Goal: Information Seeking & Learning: Learn about a topic

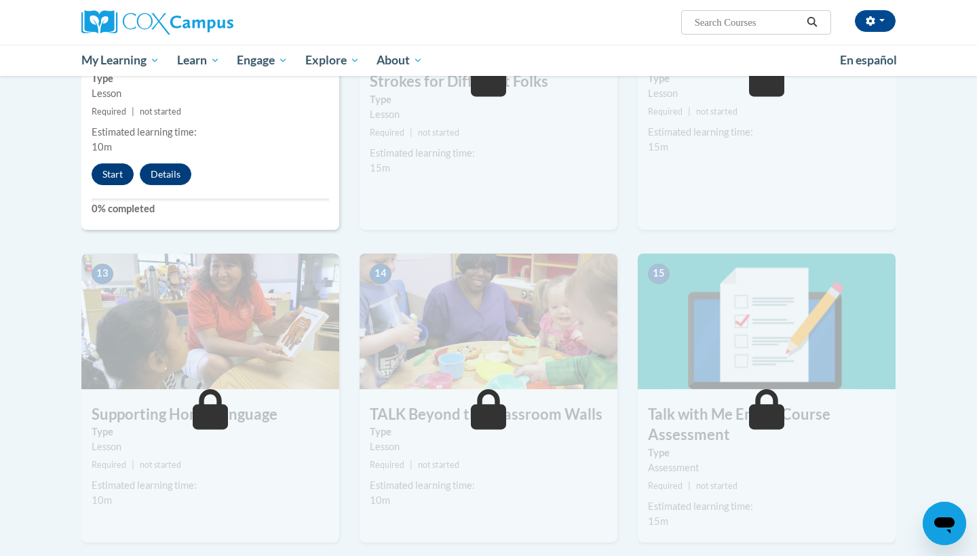
click at [121, 174] on button "Start" at bounding box center [113, 174] width 42 height 22
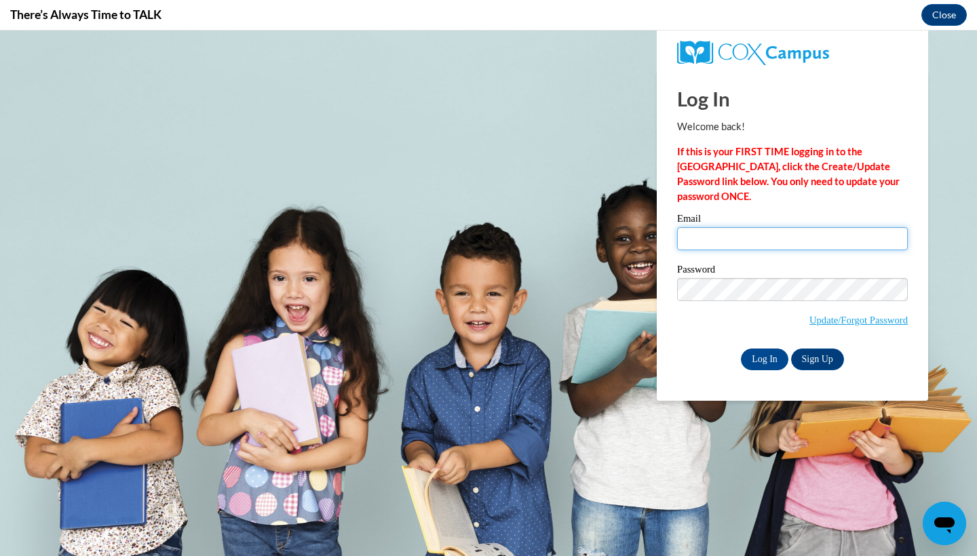
click at [775, 237] on input "Email" at bounding box center [792, 238] width 231 height 23
type input "h.amber43@yahoo.com"
click at [763, 355] on input "Log In" at bounding box center [764, 360] width 47 height 22
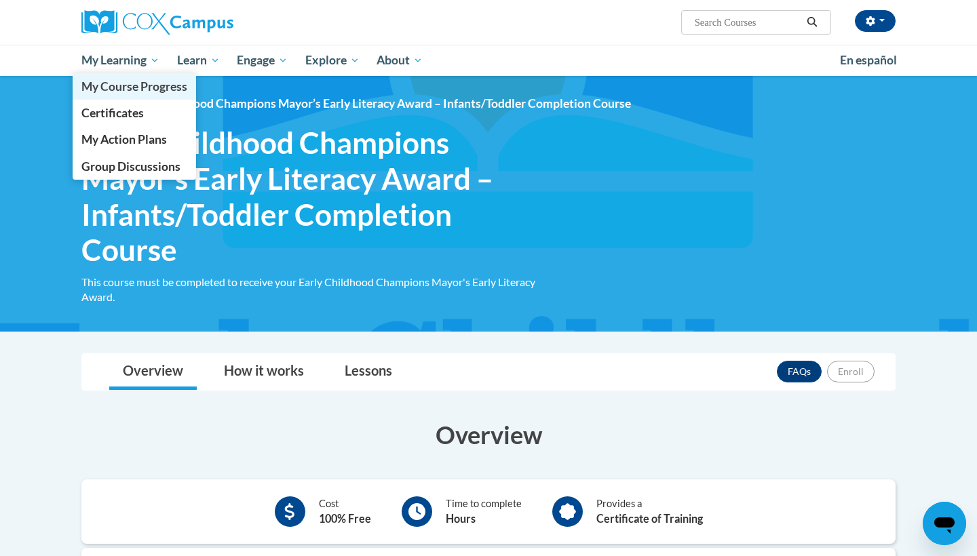
click at [138, 93] on span "My Course Progress" at bounding box center [134, 86] width 106 height 14
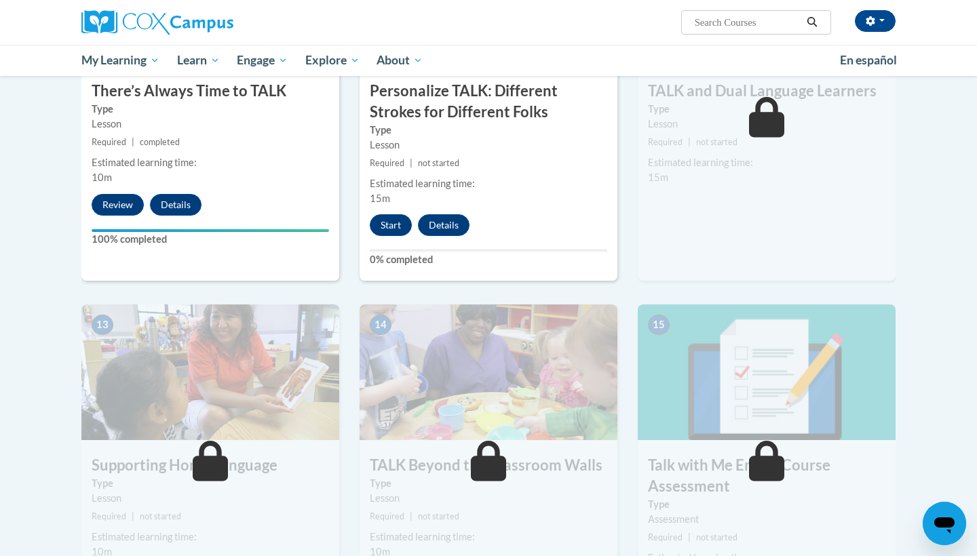
scroll to position [1532, 0]
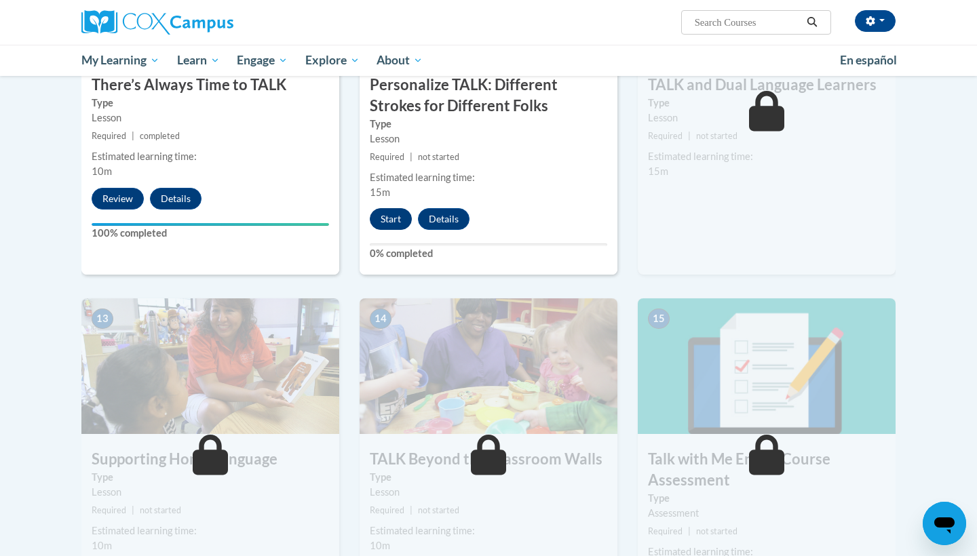
click at [400, 221] on button "Start" at bounding box center [391, 219] width 42 height 22
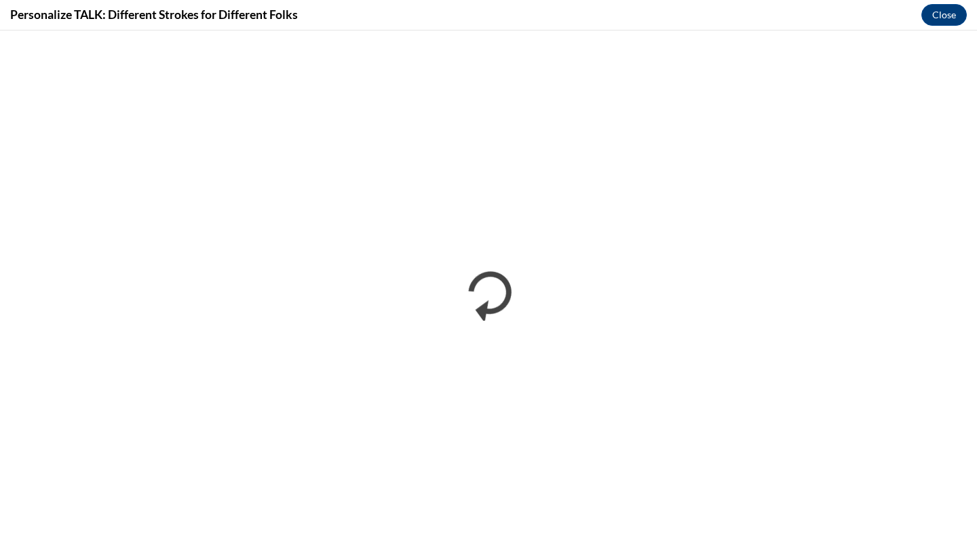
scroll to position [0, 0]
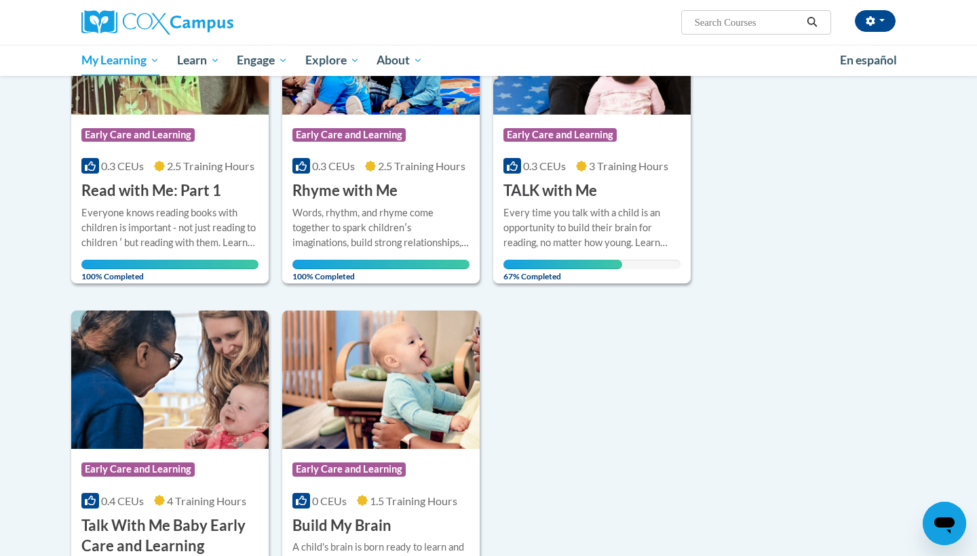
click at [594, 191] on h3 "TALK with Me" at bounding box center [550, 190] width 94 height 21
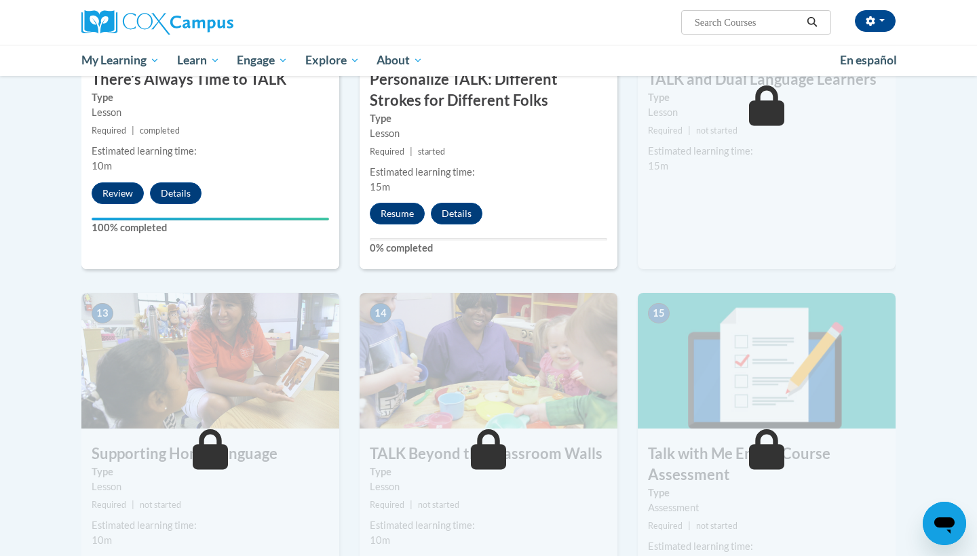
scroll to position [1557, 0]
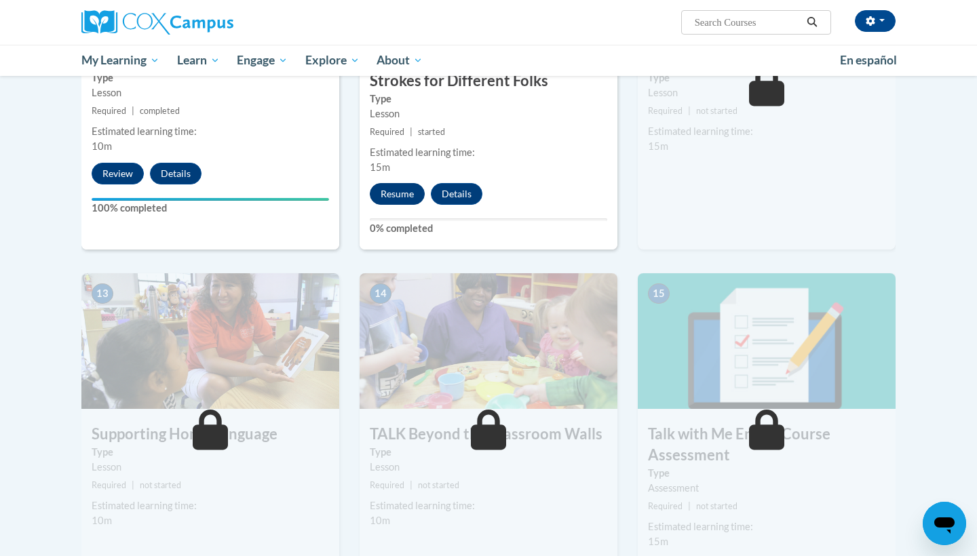
click at [389, 185] on button "Resume" at bounding box center [397, 194] width 55 height 22
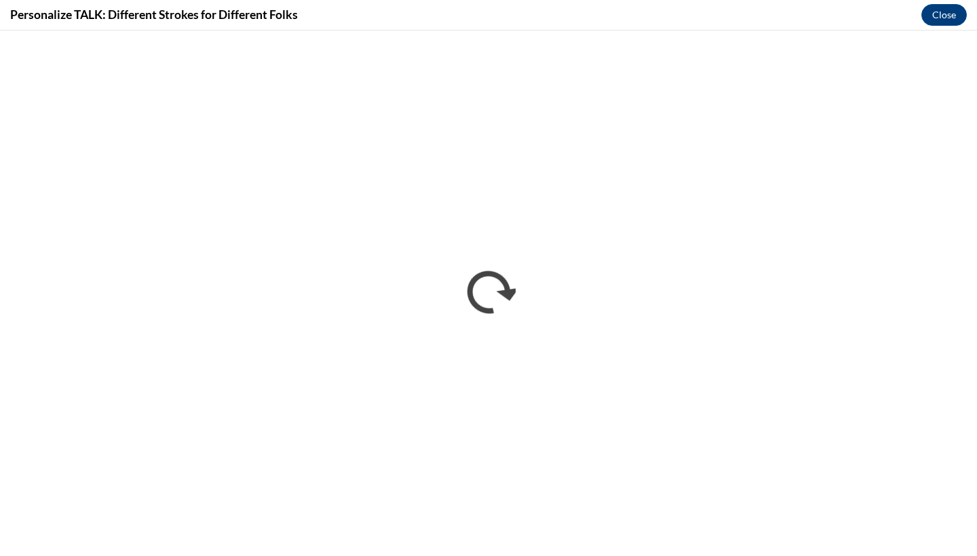
scroll to position [0, 0]
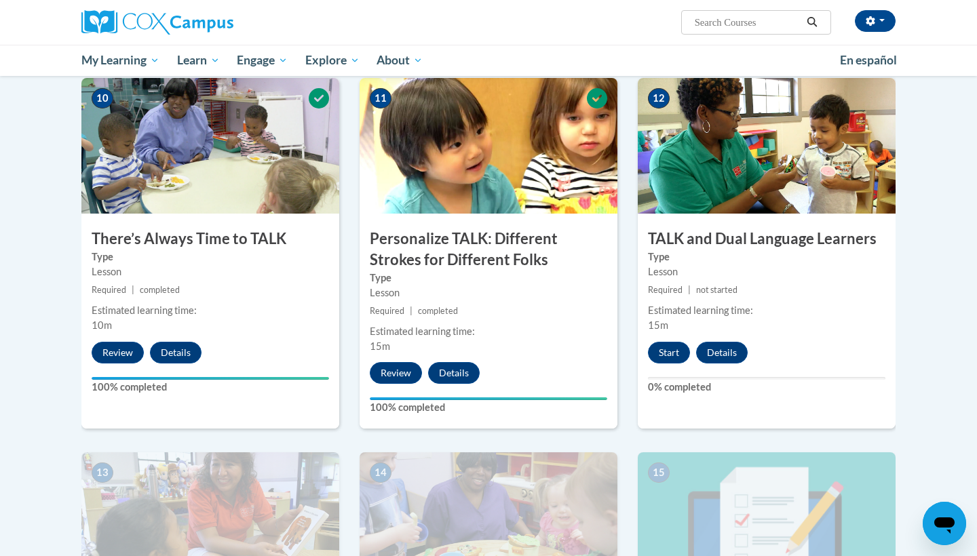
scroll to position [1453, 0]
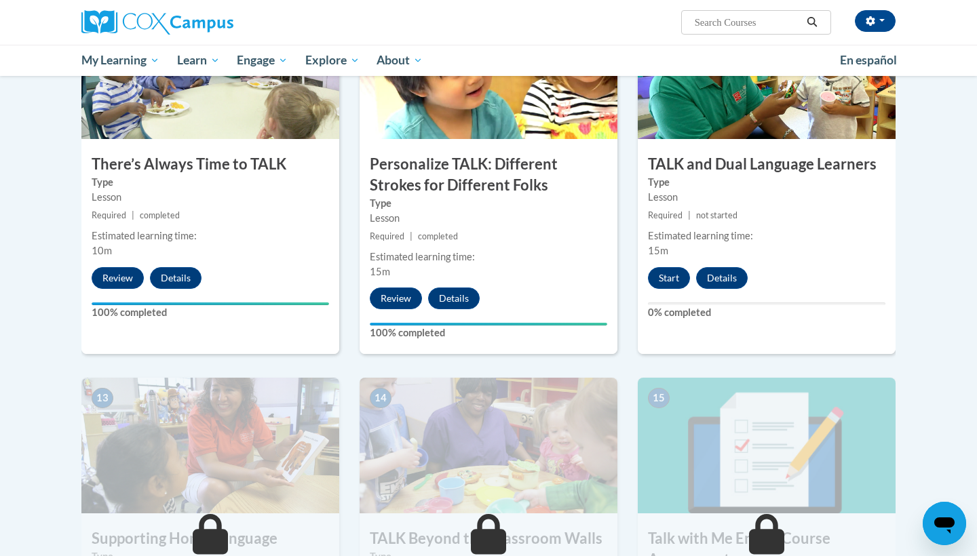
click at [680, 286] on div "12 TALK and Dual Language Learners Type Lesson Required | not started Estimated…" at bounding box center [767, 178] width 258 height 351
click at [676, 282] on button "Start" at bounding box center [669, 278] width 42 height 22
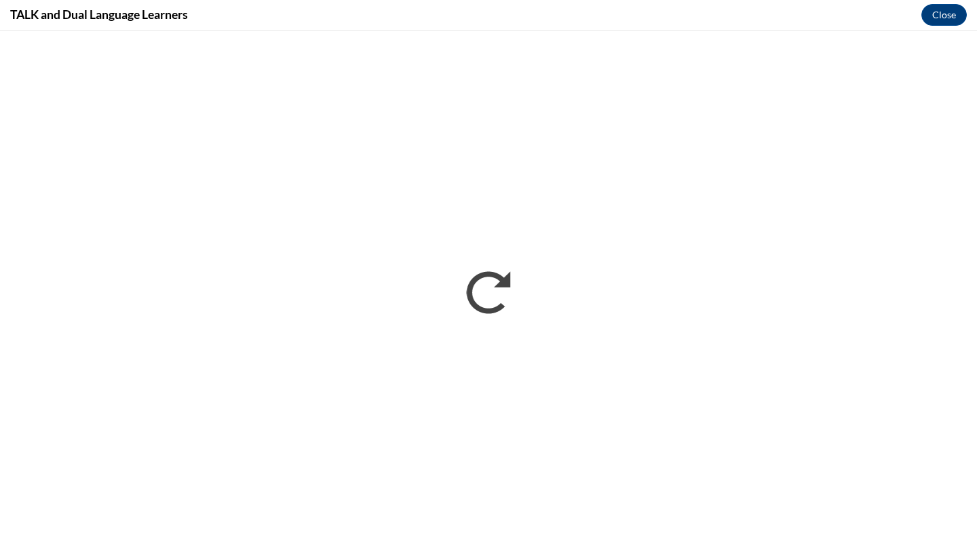
scroll to position [0, 0]
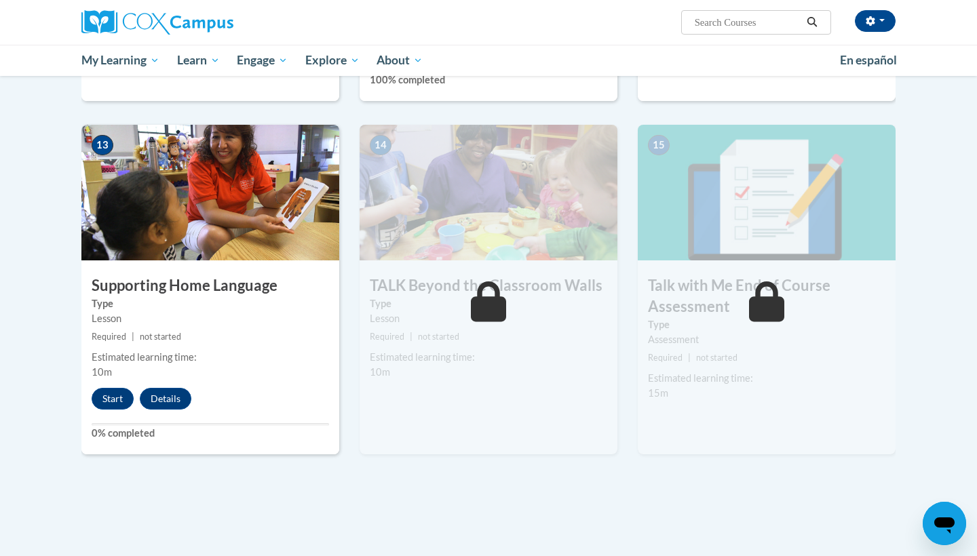
scroll to position [1720, 0]
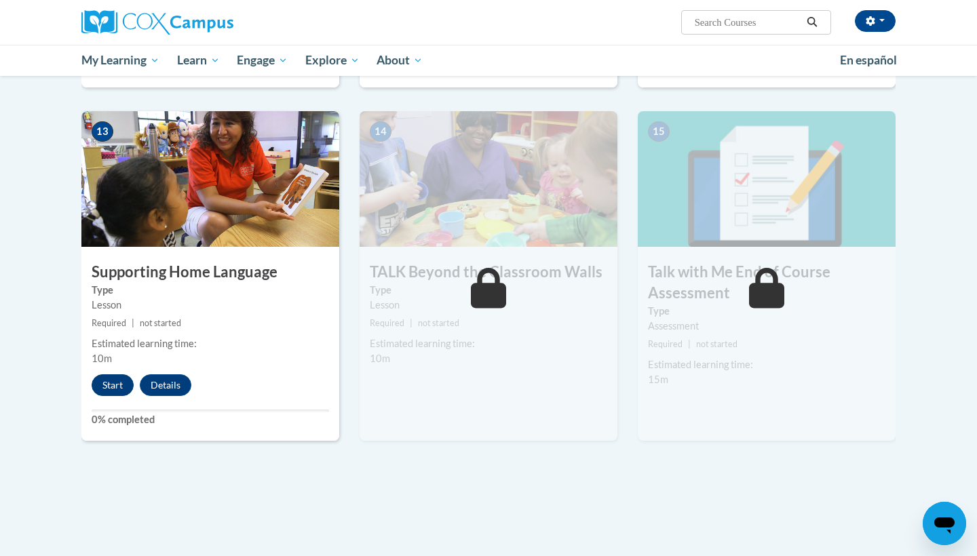
click at [116, 384] on button "Start" at bounding box center [113, 385] width 42 height 22
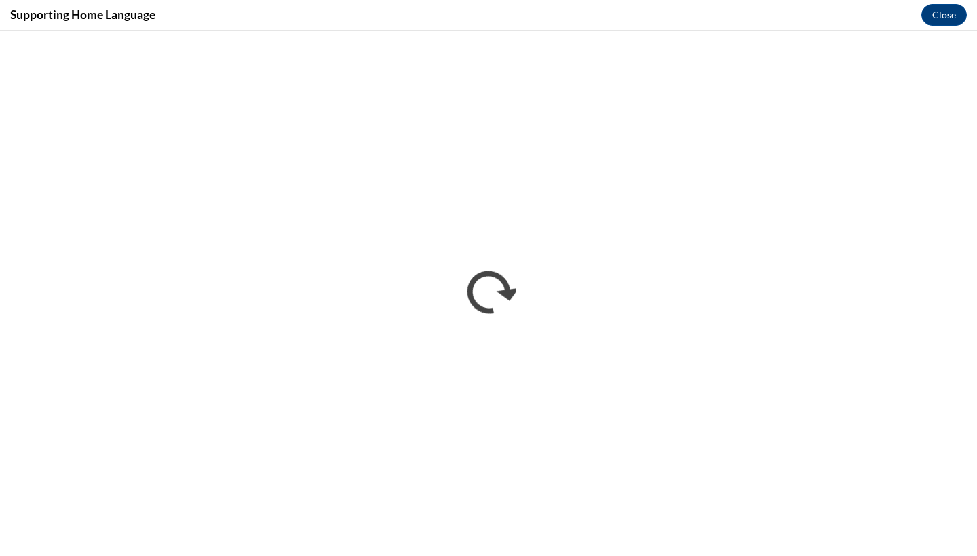
scroll to position [0, 0]
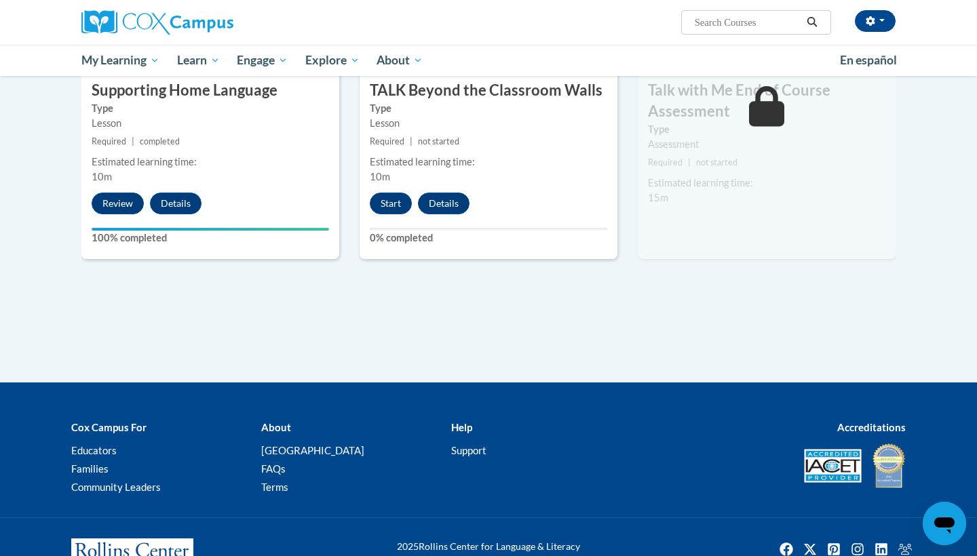
scroll to position [1869, 0]
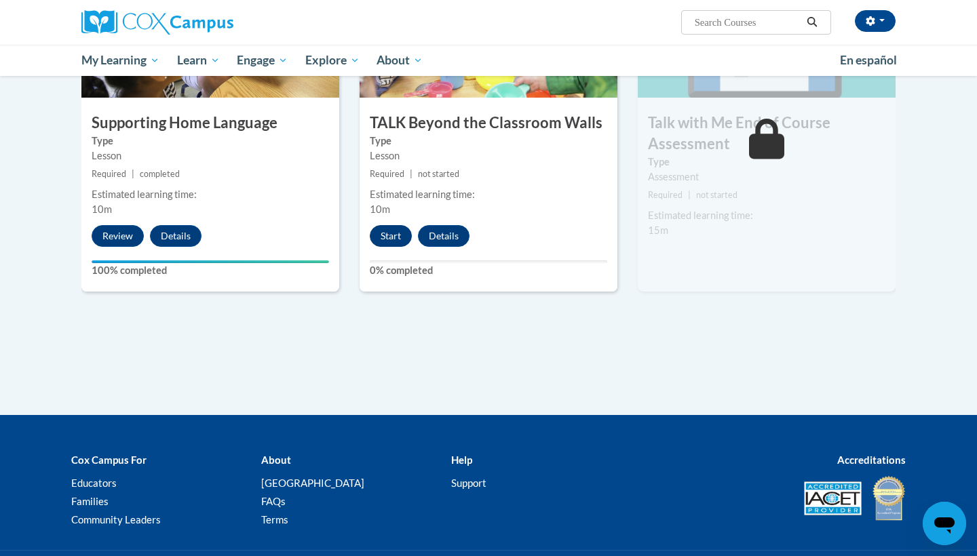
click at [402, 232] on button "Start" at bounding box center [391, 236] width 42 height 22
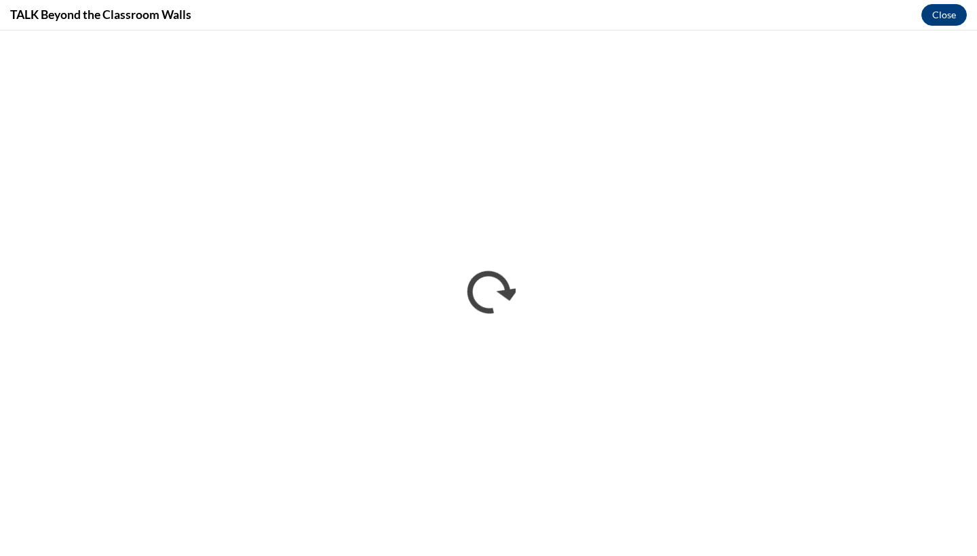
scroll to position [0, 0]
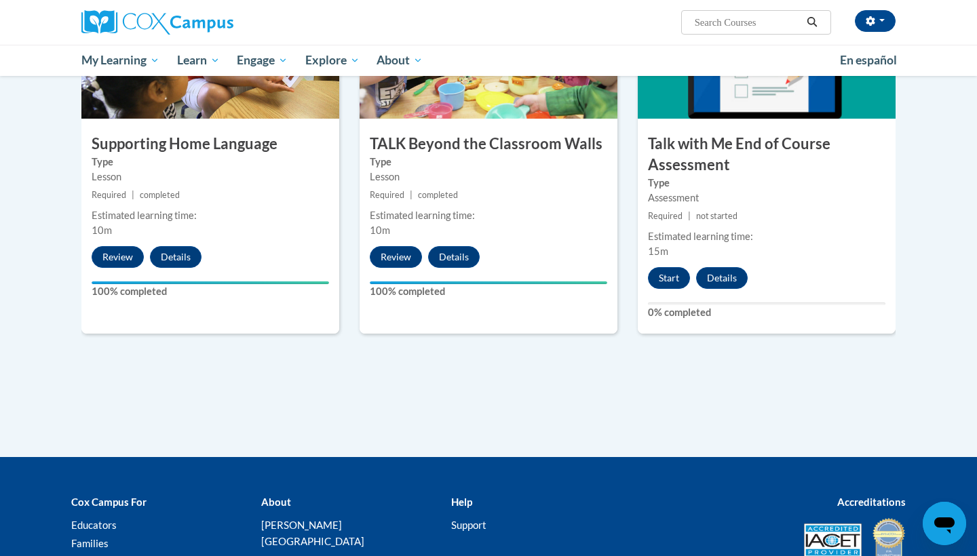
scroll to position [1848, 0]
click at [676, 275] on button "Start" at bounding box center [669, 278] width 42 height 22
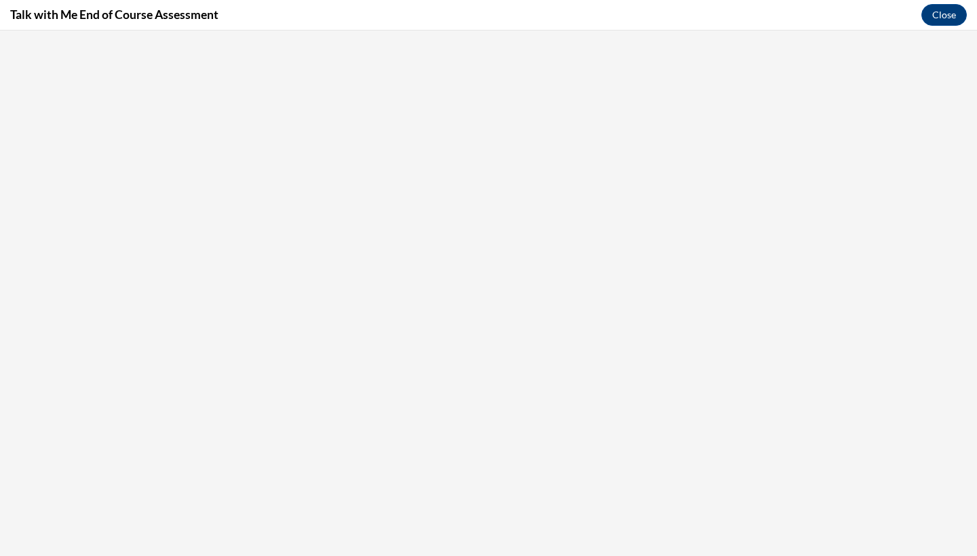
scroll to position [0, 0]
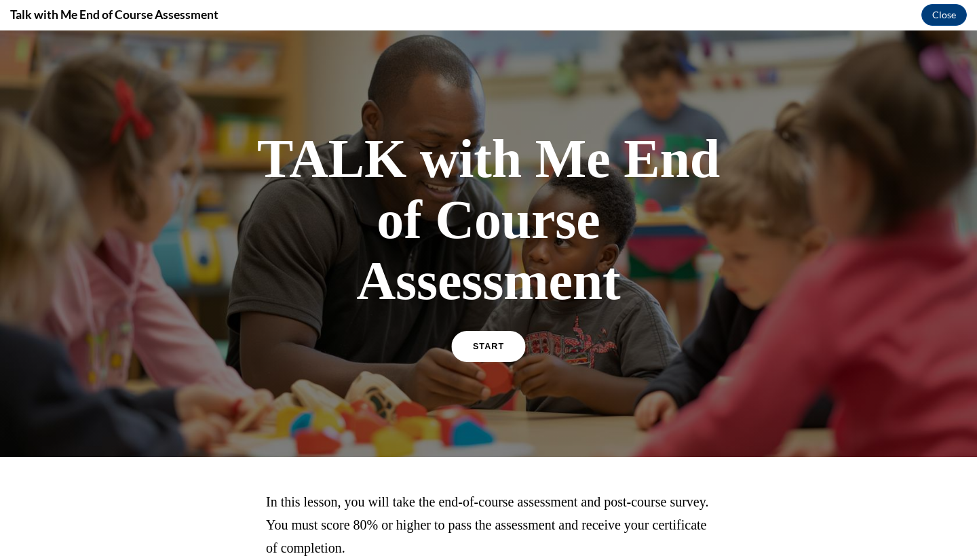
click at [495, 353] on link "START" at bounding box center [488, 346] width 74 height 31
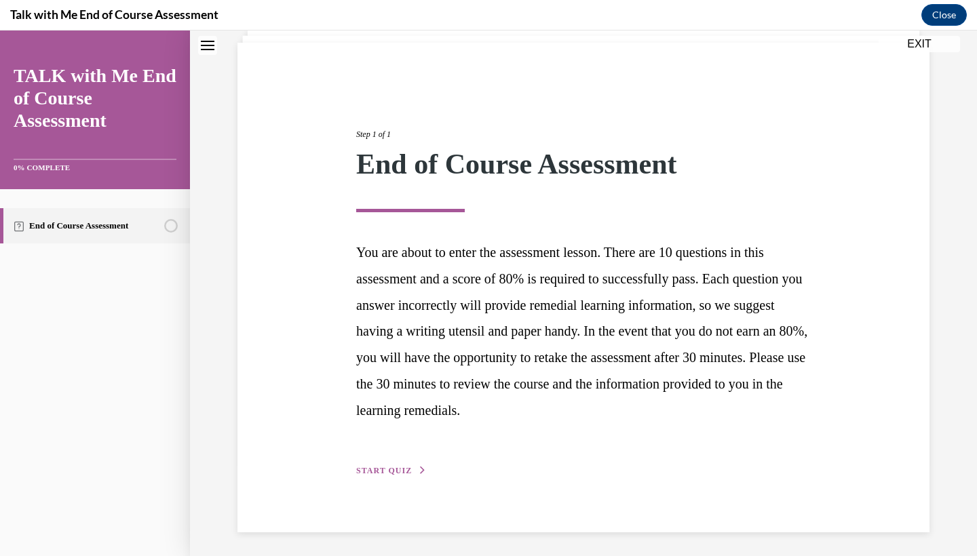
scroll to position [90, 0]
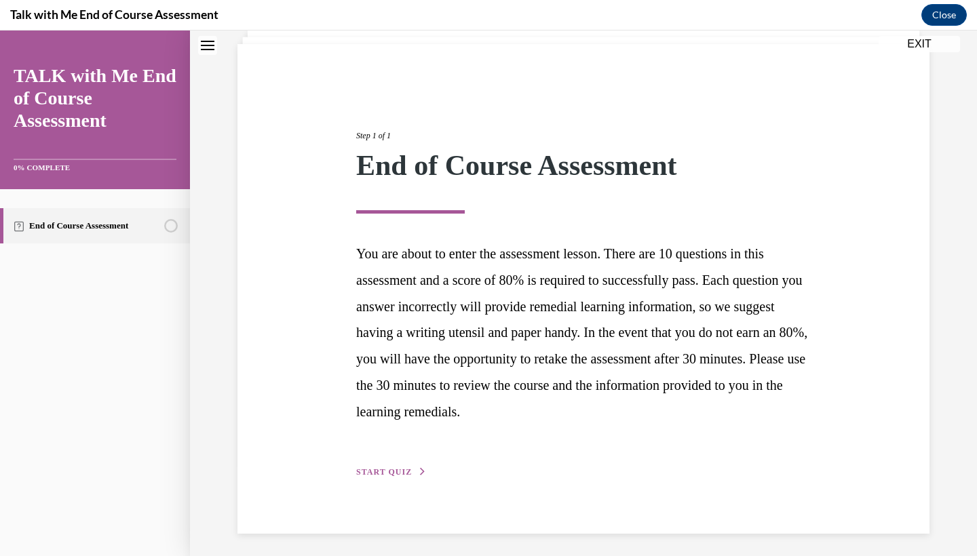
click at [383, 476] on div "Step 1 of 1 End of Course Assessment You are about to enter the assessment less…" at bounding box center [583, 289] width 692 height 490
click at [384, 472] on span "START QUIZ" at bounding box center [384, 471] width 56 height 9
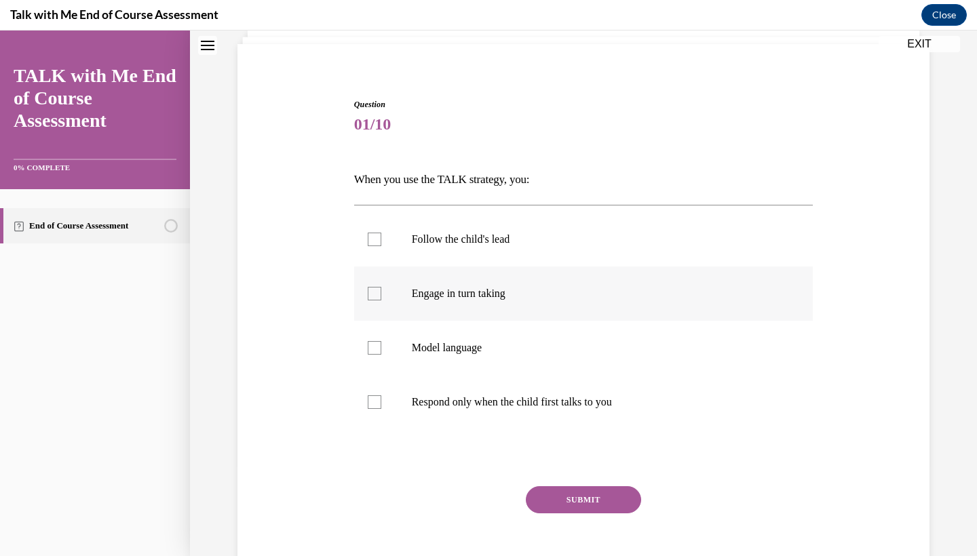
click at [374, 296] on div at bounding box center [375, 294] width 14 height 14
click at [374, 296] on input "Engage in turn taking" at bounding box center [375, 294] width 14 height 14
checkbox input "true"
click at [377, 357] on label "Model language" at bounding box center [583, 348] width 459 height 54
click at [377, 355] on input "Model language" at bounding box center [375, 348] width 14 height 14
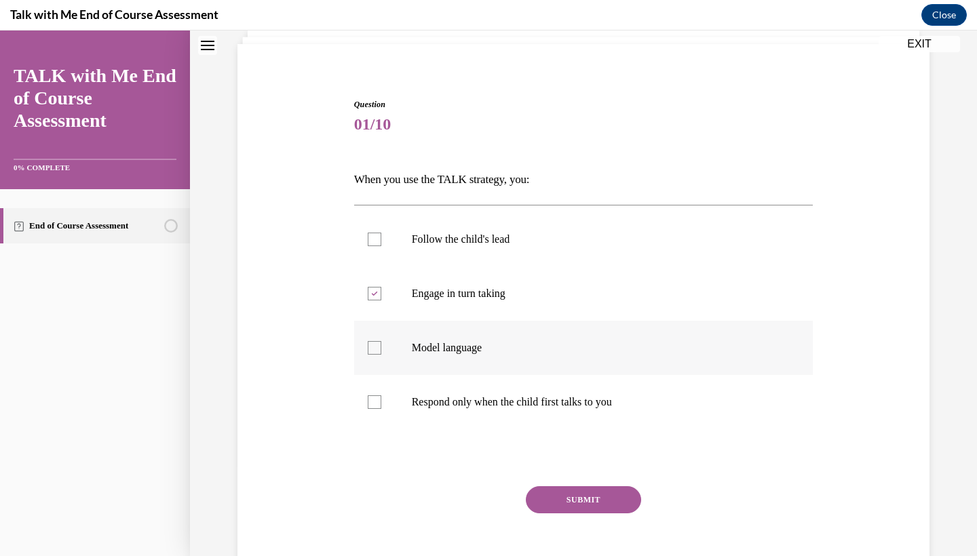
checkbox input "true"
click at [373, 258] on label "Follow the child's lead" at bounding box center [583, 239] width 459 height 54
click at [373, 246] on input "Follow the child's lead" at bounding box center [375, 240] width 14 height 14
checkbox input "true"
click at [540, 497] on button "SUBMIT" at bounding box center [583, 499] width 115 height 27
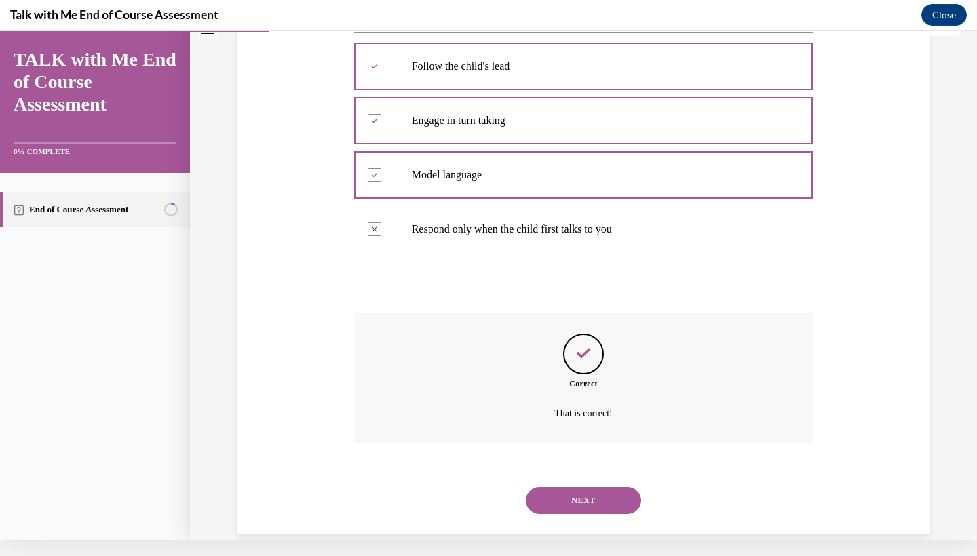
scroll to position [252, 0]
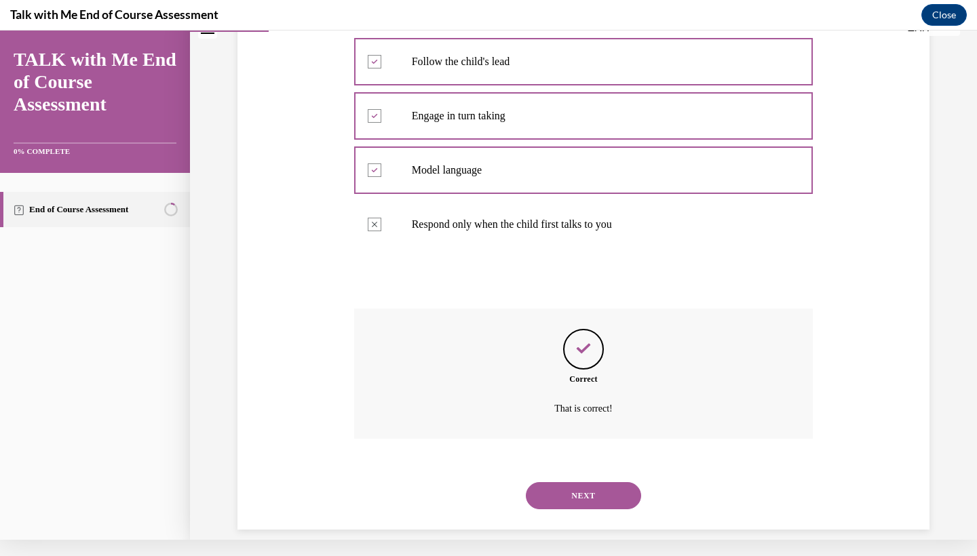
click at [560, 482] on button "NEXT" at bounding box center [583, 495] width 115 height 27
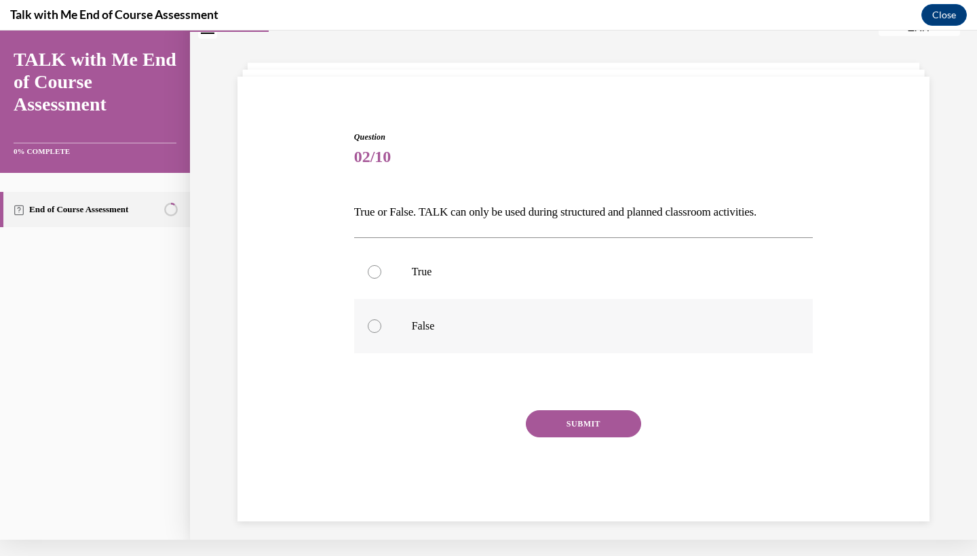
click at [442, 324] on p "False" at bounding box center [596, 327] width 368 height 14
click at [381, 324] on input "False" at bounding box center [375, 327] width 14 height 14
radio input "true"
click at [541, 417] on button "SUBMIT" at bounding box center [583, 423] width 115 height 27
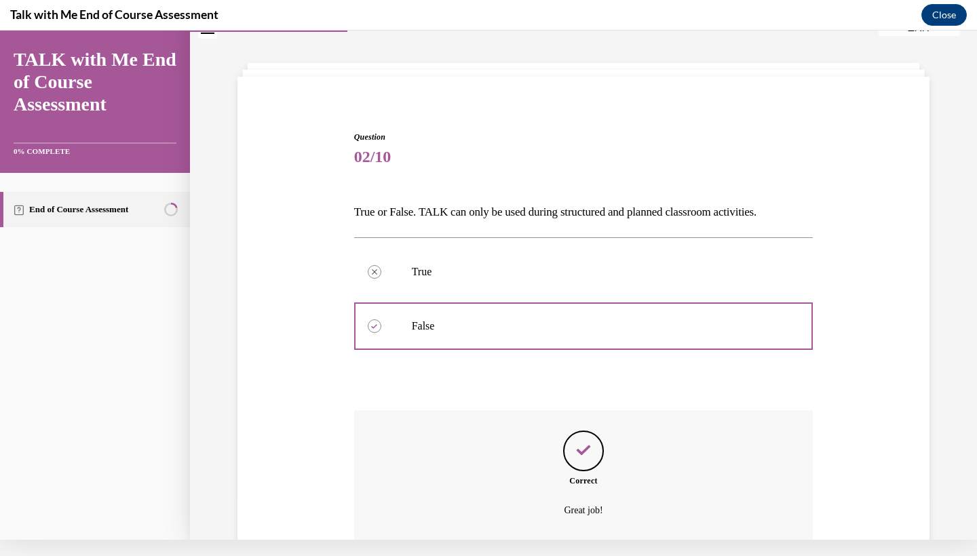
scroll to position [143, 0]
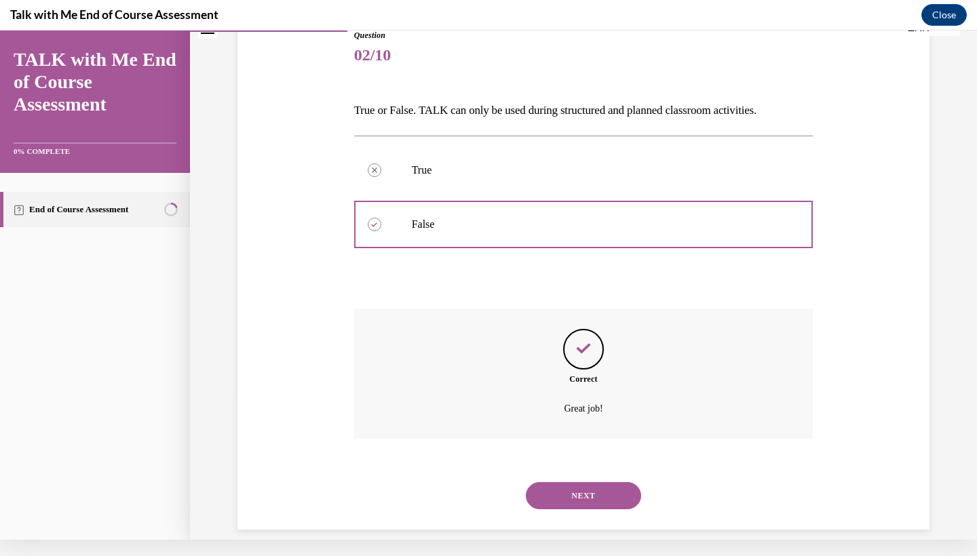
click at [552, 482] on button "NEXT" at bounding box center [583, 495] width 115 height 27
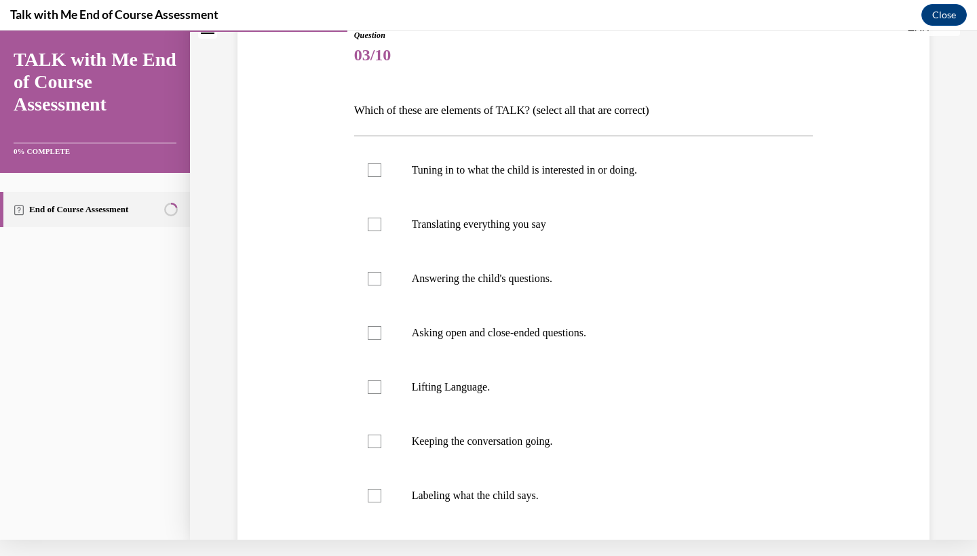
scroll to position [9, 0]
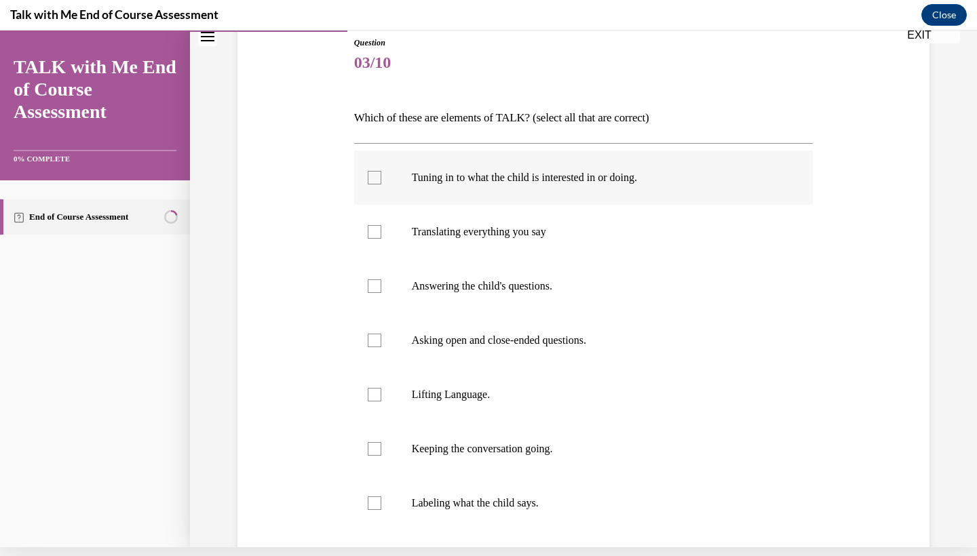
click at [386, 175] on label "Tuning in to what the child is interested in or doing." at bounding box center [583, 178] width 459 height 54
click at [381, 175] on input "Tuning in to what the child is interested in or doing." at bounding box center [375, 178] width 14 height 14
checkbox input "true"
click at [370, 285] on div at bounding box center [375, 286] width 14 height 14
click at [370, 285] on input "Answering the child's questions." at bounding box center [375, 286] width 14 height 14
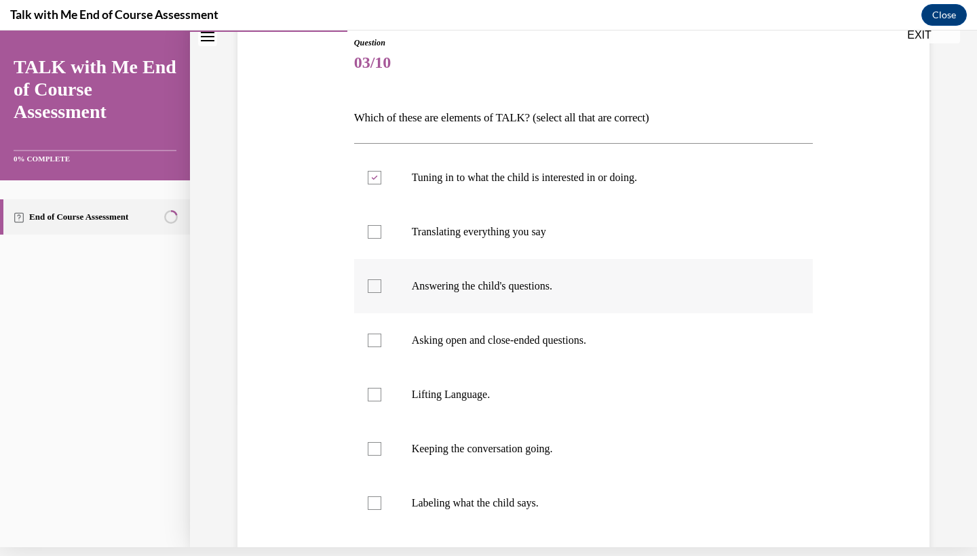
checkbox input "true"
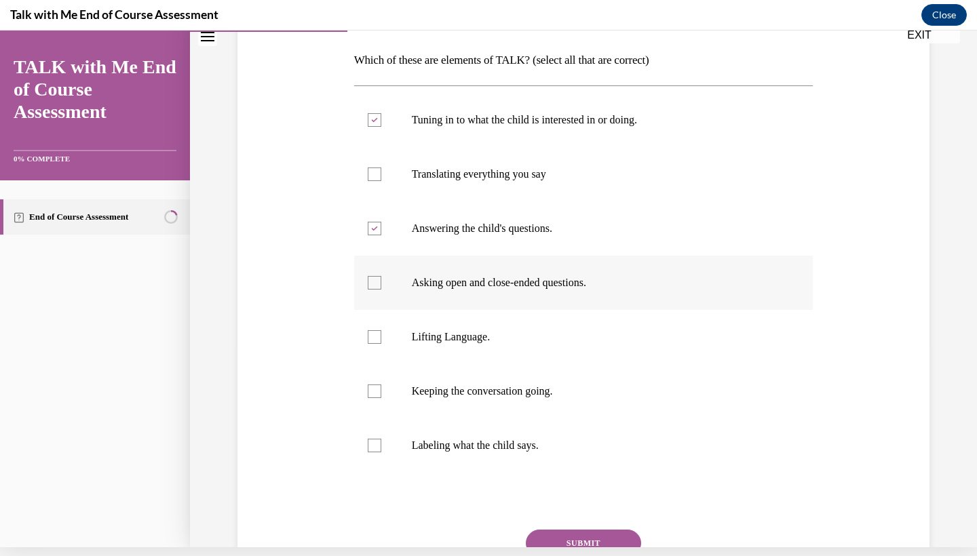
scroll to position [202, 0]
click at [372, 283] on div at bounding box center [375, 282] width 14 height 14
click at [372, 283] on input "Asking open and close-ended questions." at bounding box center [375, 282] width 14 height 14
checkbox input "true"
click at [379, 343] on label "Lifting Language." at bounding box center [583, 336] width 459 height 54
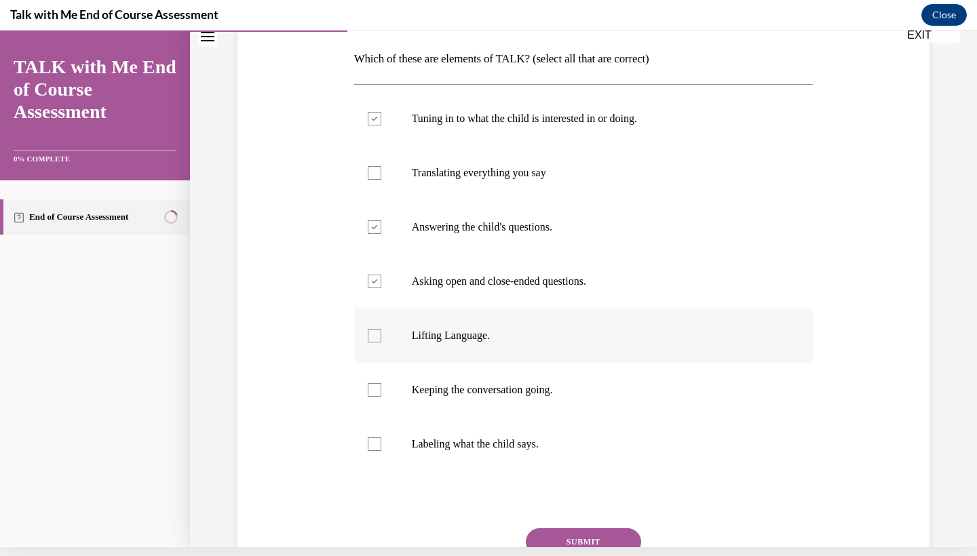
click at [379, 343] on input "Lifting Language." at bounding box center [375, 336] width 14 height 14
checkbox input "true"
click at [379, 404] on label "Keeping the conversation going." at bounding box center [583, 390] width 459 height 54
click at [379, 397] on input "Keeping the conversation going." at bounding box center [375, 390] width 14 height 14
checkbox input "true"
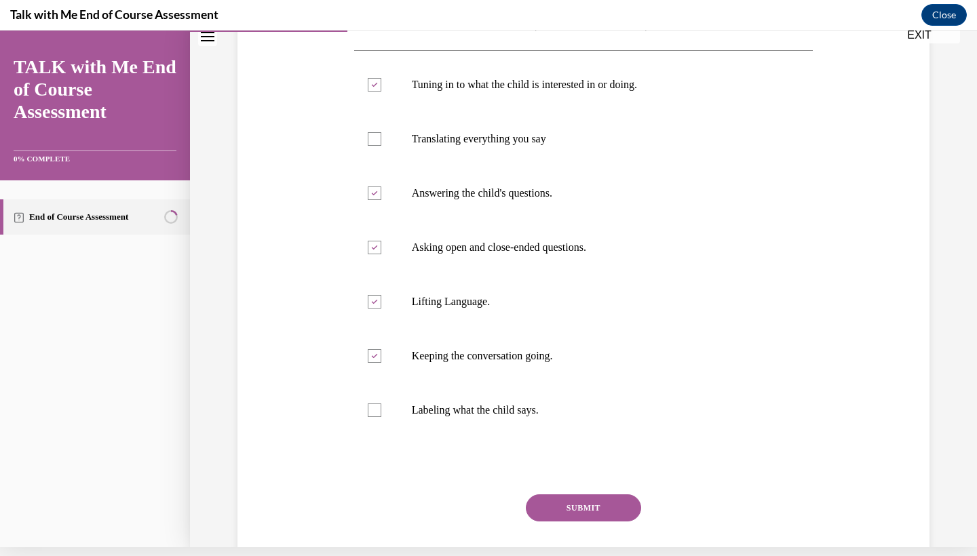
click at [552, 499] on button "SUBMIT" at bounding box center [583, 508] width 115 height 27
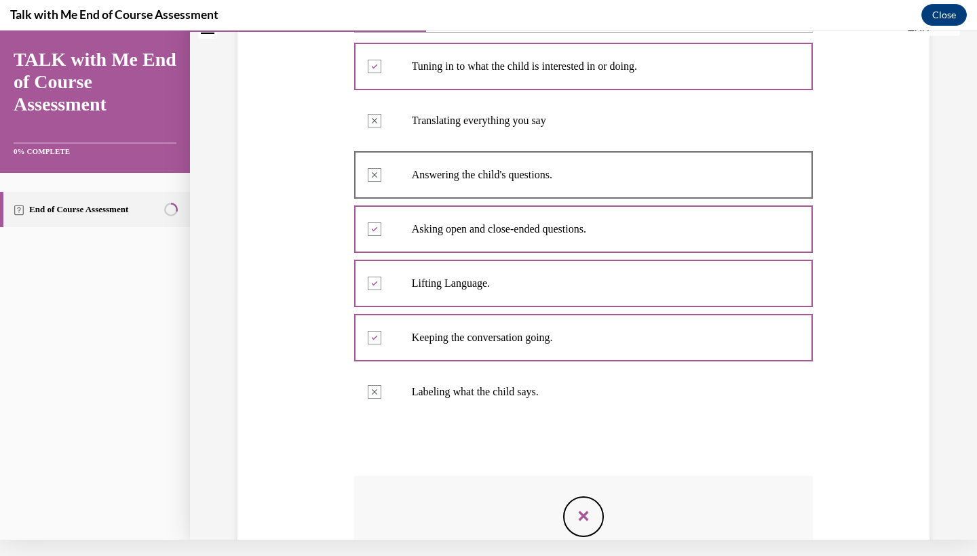
scroll to position [227, 0]
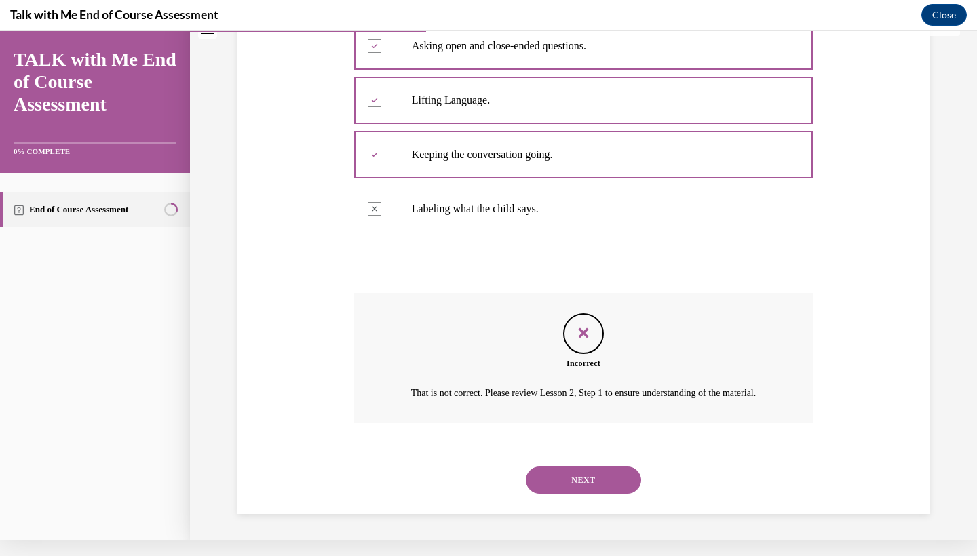
click at [596, 482] on button "NEXT" at bounding box center [583, 480] width 115 height 27
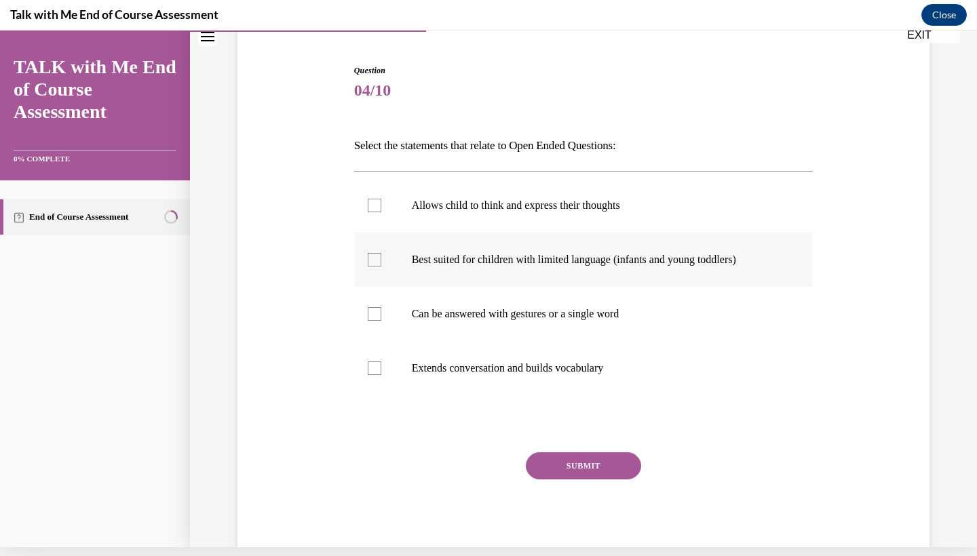
scroll to position [123, 0]
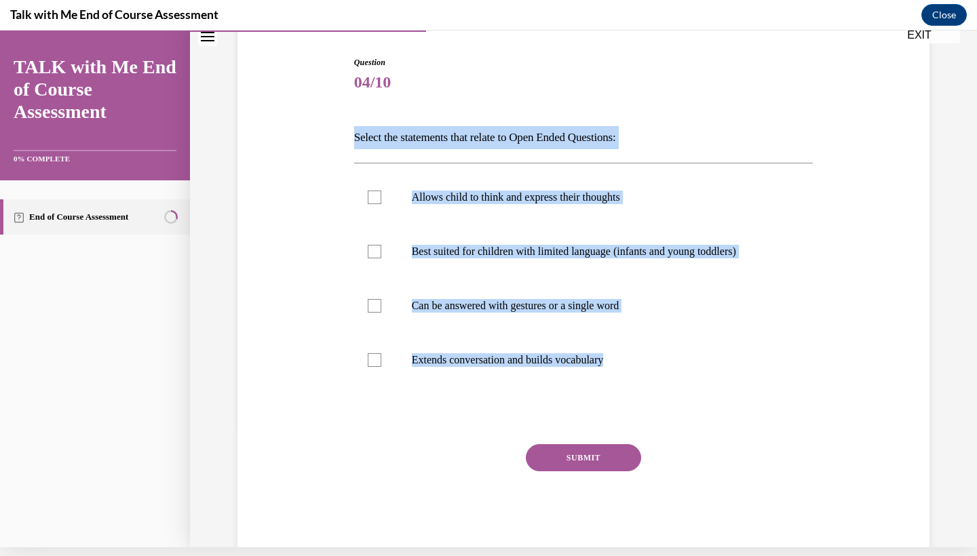
drag, startPoint x: 357, startPoint y: 104, endPoint x: 598, endPoint y: 364, distance: 354.2
copy div "Select the statements that relate to Open Ended Questions: Allows child to thin…"
click at [366, 206] on label "Allows child to think and express their thoughts" at bounding box center [583, 197] width 459 height 54
click at [368, 204] on input "Allows child to think and express their thoughts" at bounding box center [375, 198] width 14 height 14
checkbox input "true"
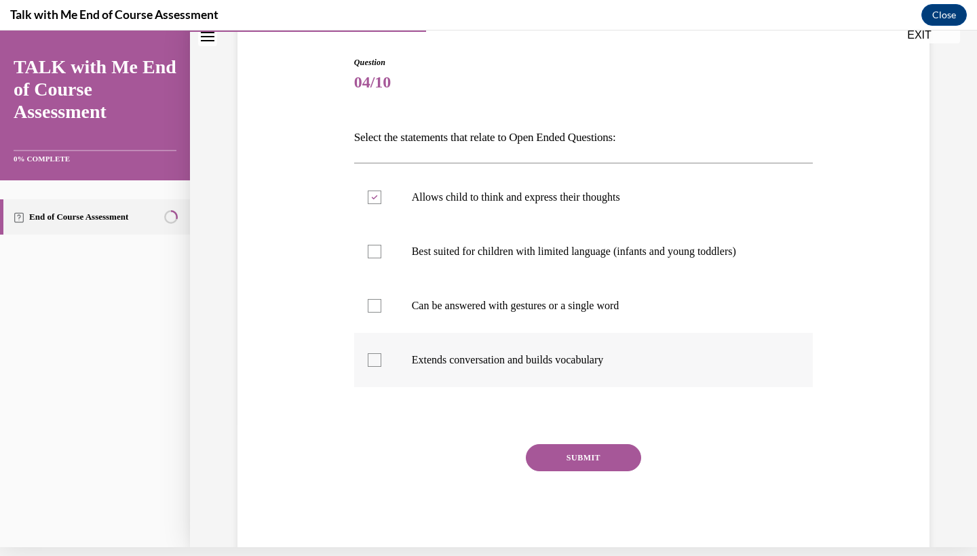
click at [376, 370] on label "Extends conversation and builds vocabulary" at bounding box center [583, 360] width 459 height 54
click at [376, 367] on input "Extends conversation and builds vocabulary" at bounding box center [375, 360] width 14 height 14
checkbox input "true"
click at [595, 461] on button "SUBMIT" at bounding box center [583, 457] width 115 height 27
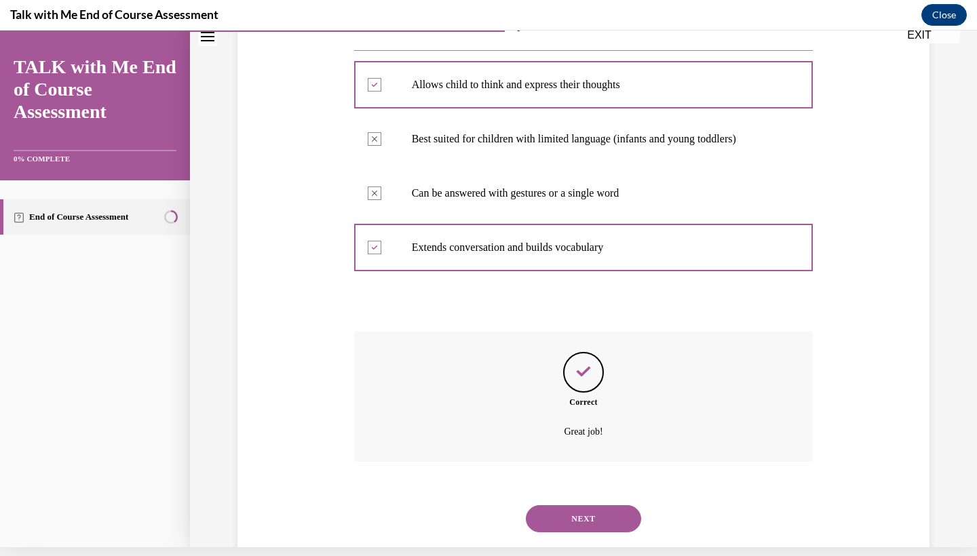
scroll to position [252, 0]
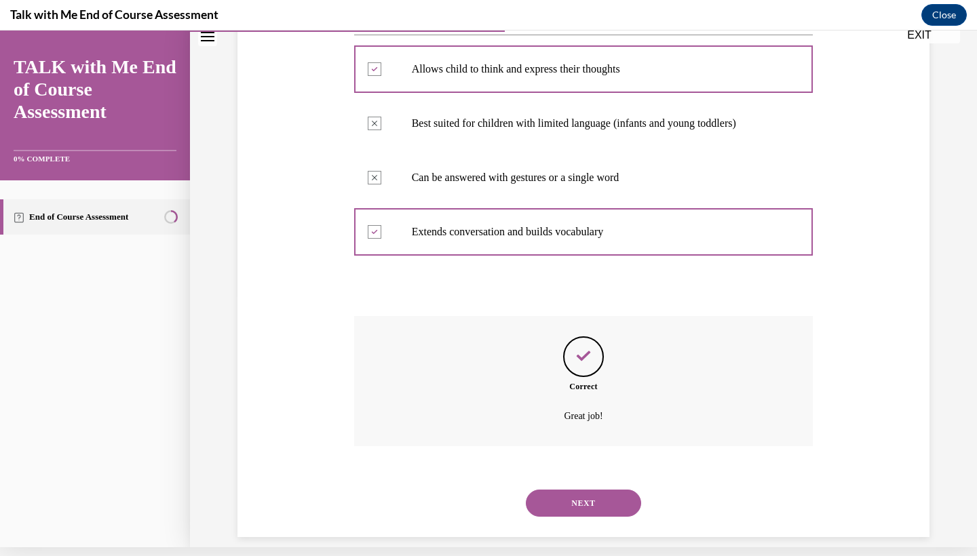
click at [601, 495] on button "NEXT" at bounding box center [583, 503] width 115 height 27
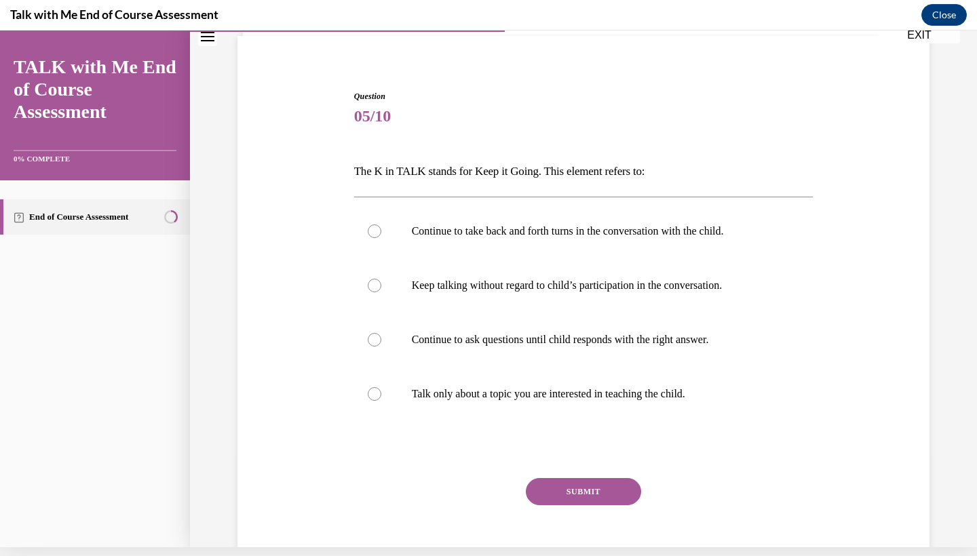
scroll to position [92, 0]
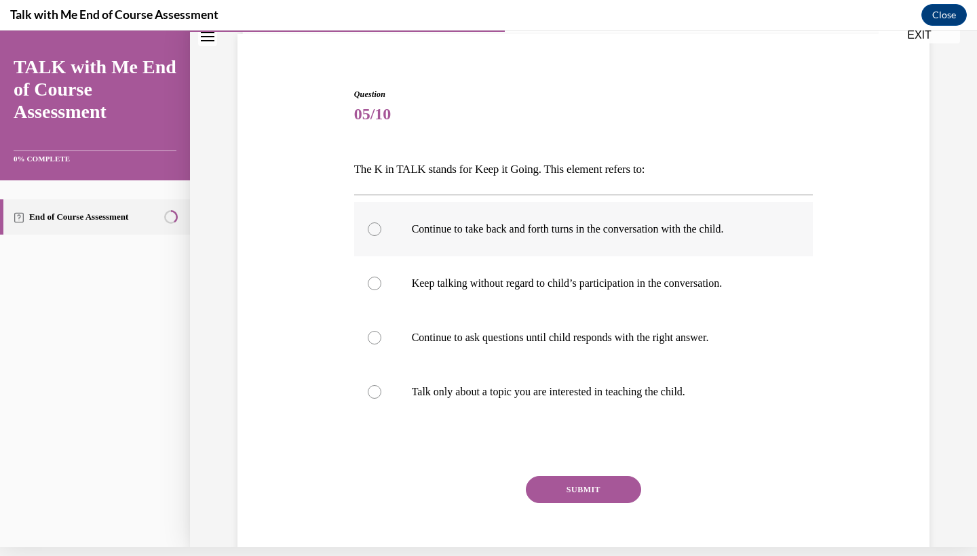
click at [417, 235] on p "Continue to take back and forth turns in the conversation with the child." at bounding box center [596, 229] width 368 height 14
click at [381, 235] on input "Continue to take back and forth turns in the conversation with the child." at bounding box center [375, 229] width 14 height 14
radio input "true"
click at [554, 492] on button "SUBMIT" at bounding box center [583, 489] width 115 height 27
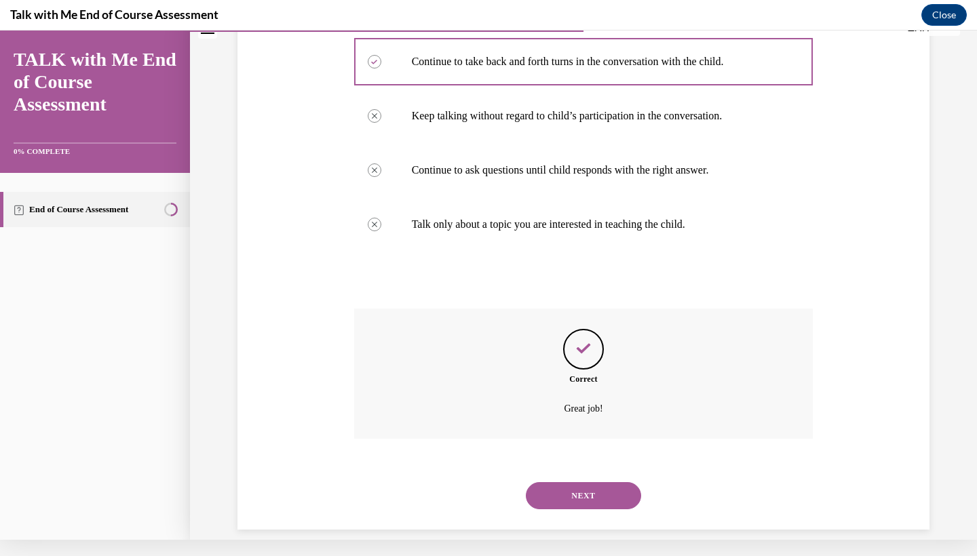
click at [570, 490] on button "NEXT" at bounding box center [583, 495] width 115 height 27
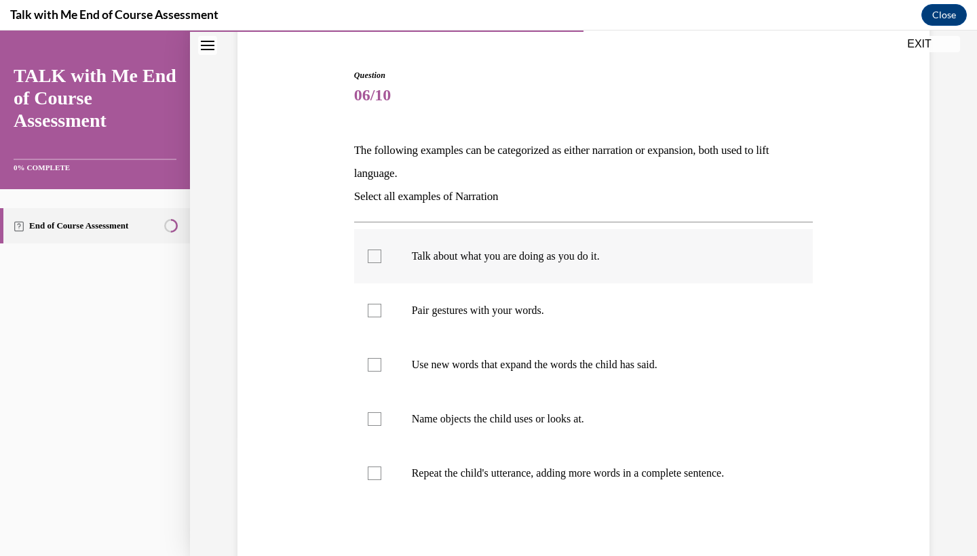
scroll to position [135, 0]
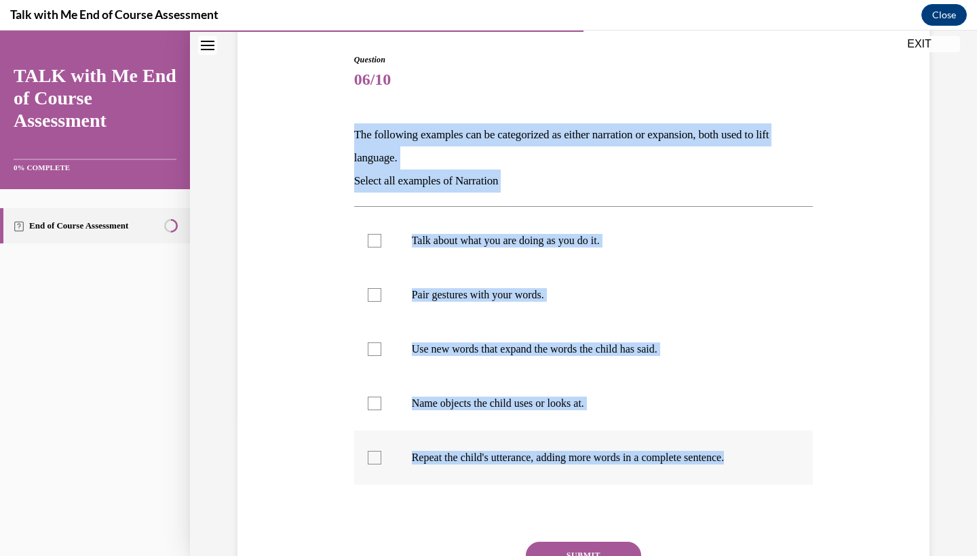
drag, startPoint x: 353, startPoint y: 128, endPoint x: 723, endPoint y: 478, distance: 509.1
click at [723, 478] on div "Question 06/10 The following examples can be categorized as either narration or…" at bounding box center [583, 354] width 459 height 600
copy div "The following examples can be categorized as either narration or expansion, bot…"
click at [455, 242] on p "Talk about what you are doing as you do it." at bounding box center [596, 241] width 368 height 14
click at [381, 242] on input "Talk about what you are doing as you do it." at bounding box center [375, 241] width 14 height 14
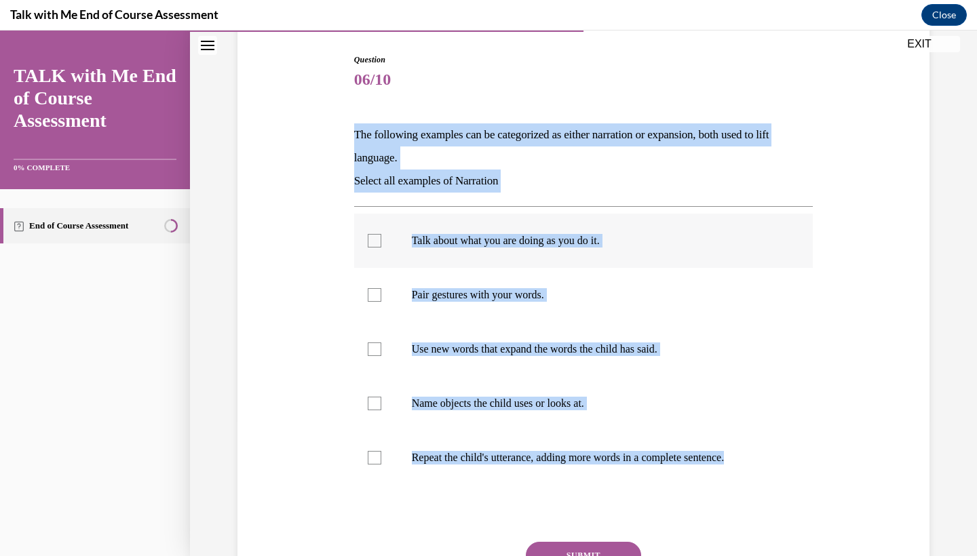
checkbox input "true"
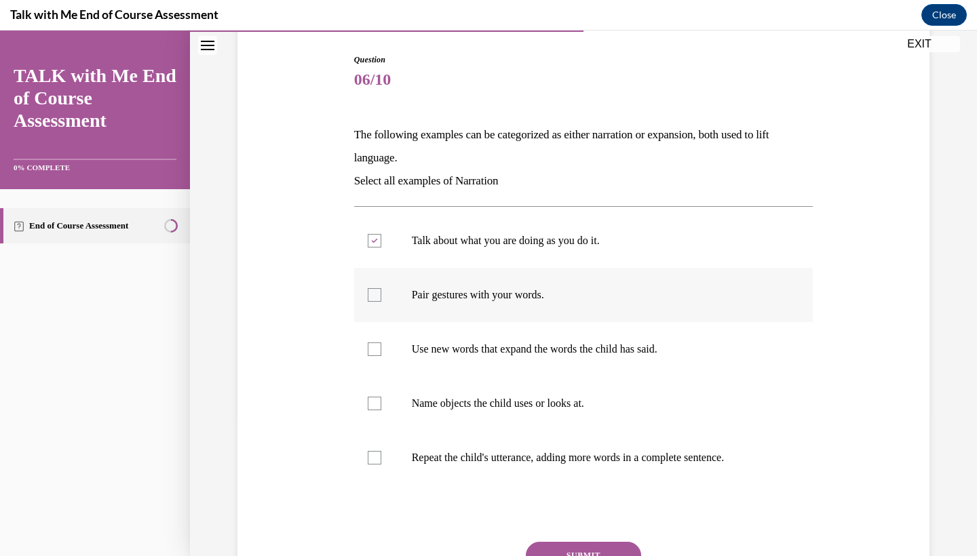
click at [417, 293] on p "Pair gestures with your words." at bounding box center [596, 295] width 368 height 14
click at [381, 293] on input "Pair gestures with your words." at bounding box center [375, 295] width 14 height 14
checkbox input "true"
click at [381, 410] on label "Name objects the child uses or looks at." at bounding box center [583, 403] width 459 height 54
click at [381, 410] on input "Name objects the child uses or looks at." at bounding box center [375, 404] width 14 height 14
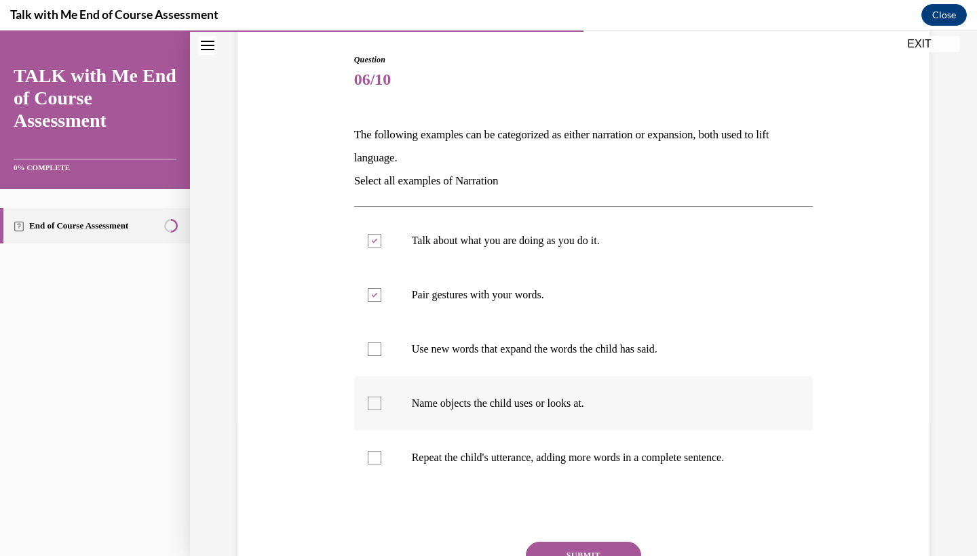
checkbox input "true"
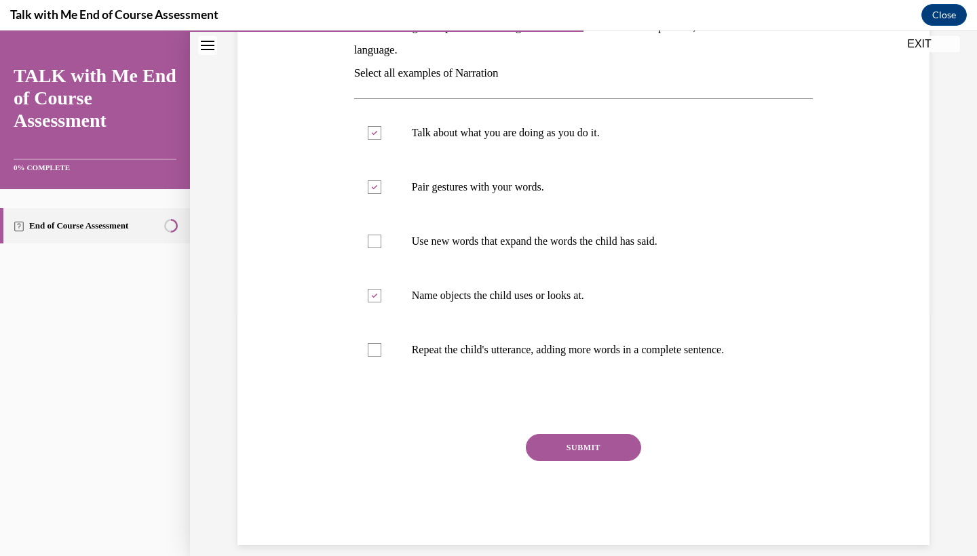
click at [558, 444] on button "SUBMIT" at bounding box center [583, 447] width 115 height 27
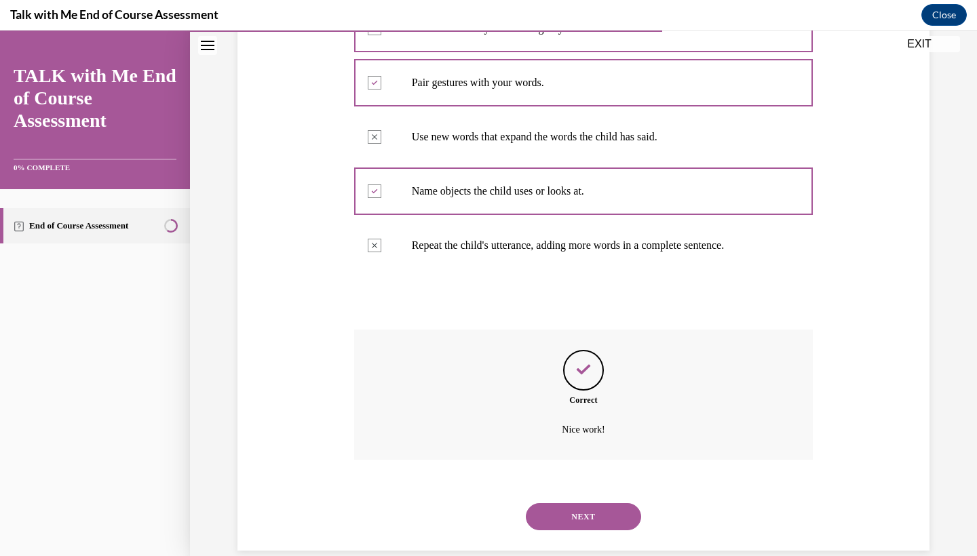
scroll to position [352, 0]
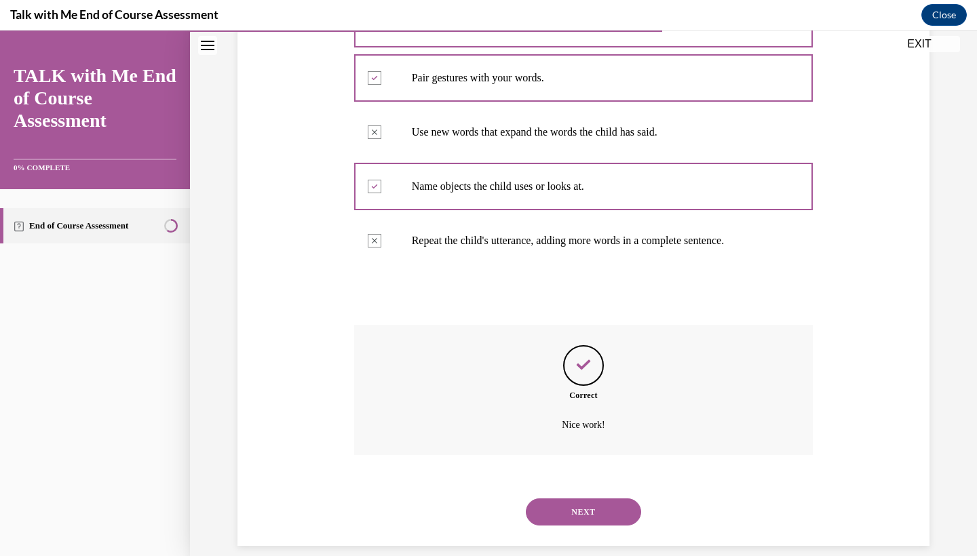
click at [555, 499] on button "NEXT" at bounding box center [583, 512] width 115 height 27
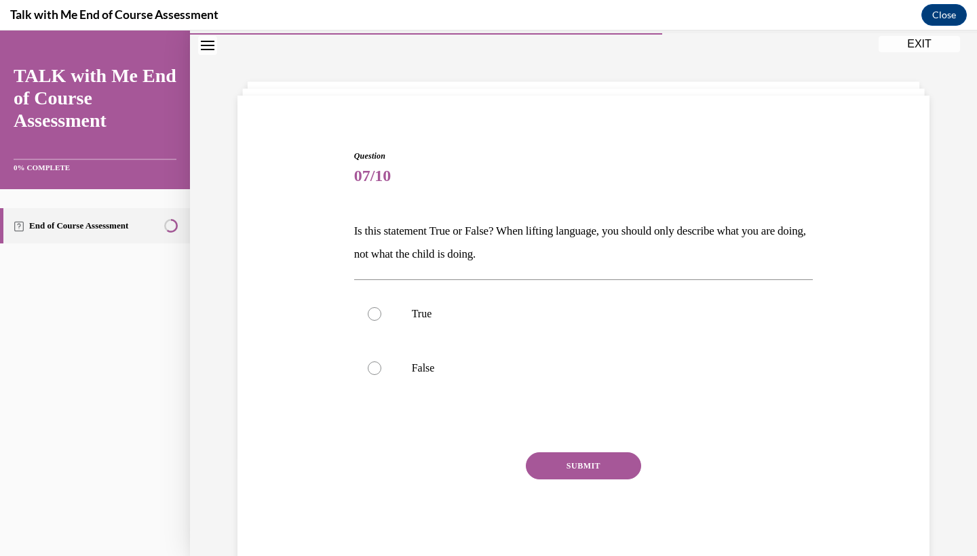
scroll to position [42, 0]
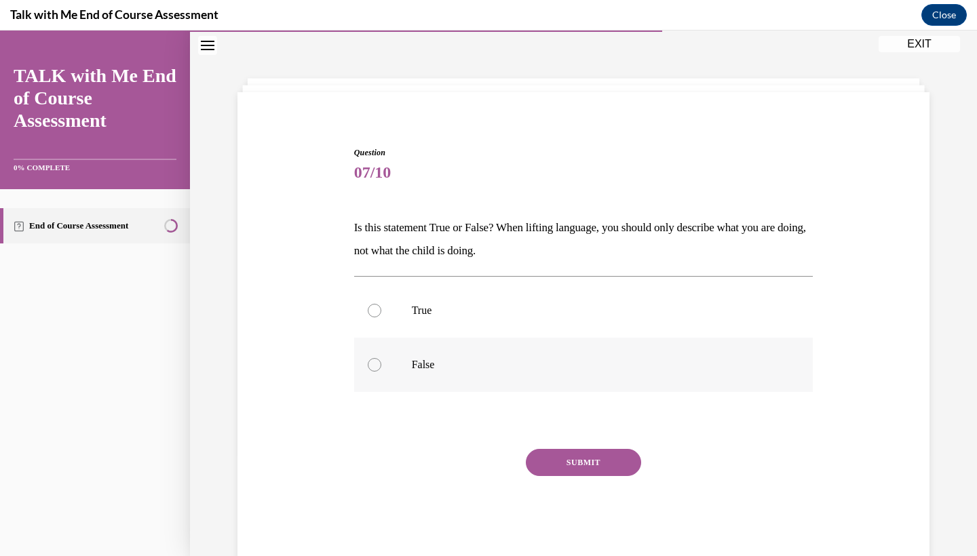
click at [452, 373] on label "False" at bounding box center [583, 365] width 459 height 54
click at [381, 372] on input "False" at bounding box center [375, 365] width 14 height 14
radio input "true"
click at [541, 459] on button "SUBMIT" at bounding box center [583, 462] width 115 height 27
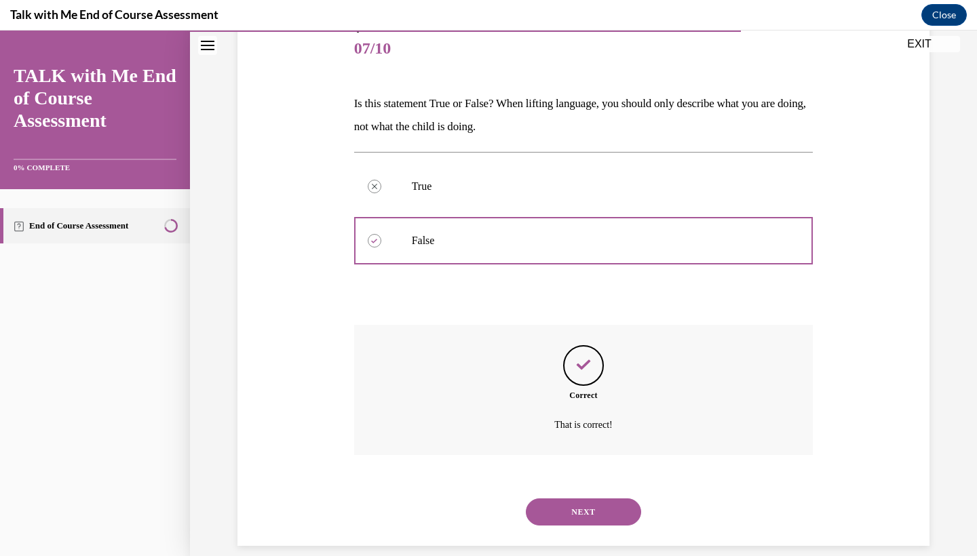
click at [559, 499] on button "NEXT" at bounding box center [583, 512] width 115 height 27
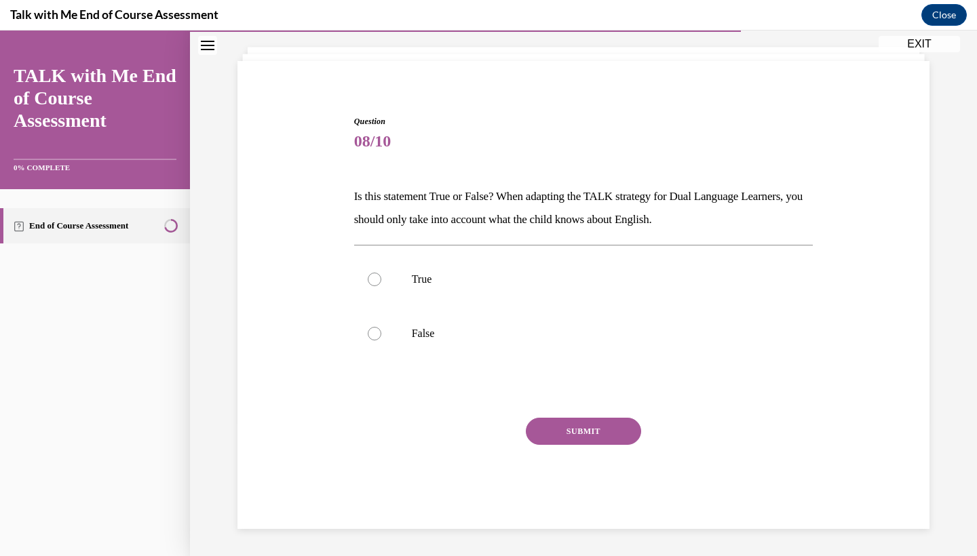
scroll to position [57, 0]
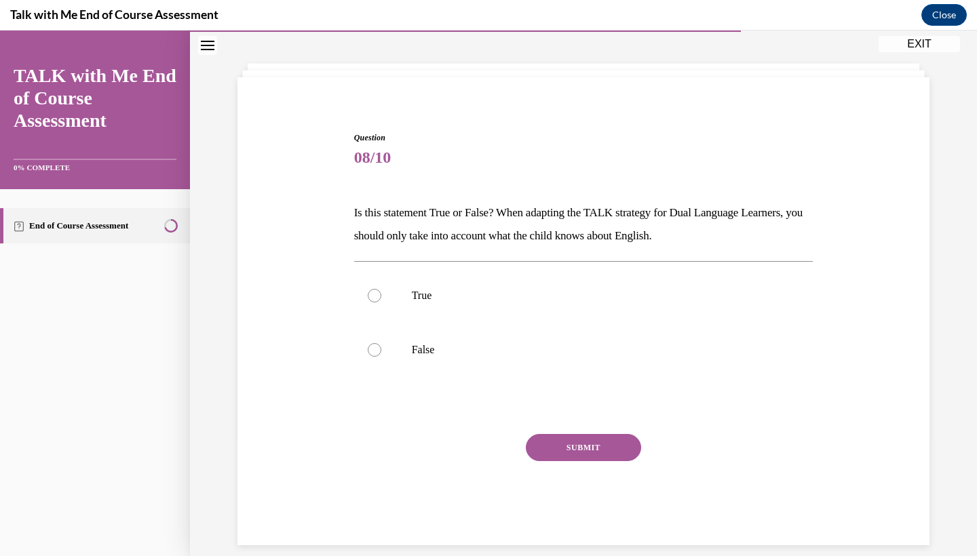
click at [417, 243] on p "Is this statement True or False? When adapting the TALK strategy for Dual Langu…" at bounding box center [583, 224] width 459 height 46
click at [369, 238] on p "Is this statement True or False? When adapting the TALK strategy for Dual Langu…" at bounding box center [583, 224] width 459 height 46
click at [386, 243] on p "Is this statement True or False? When adapting the TALK strategy for Dual Langu…" at bounding box center [583, 224] width 459 height 46
click at [379, 241] on p "Is this statement True or False? When adapting the TALK strategy for Dual Langu…" at bounding box center [583, 224] width 459 height 46
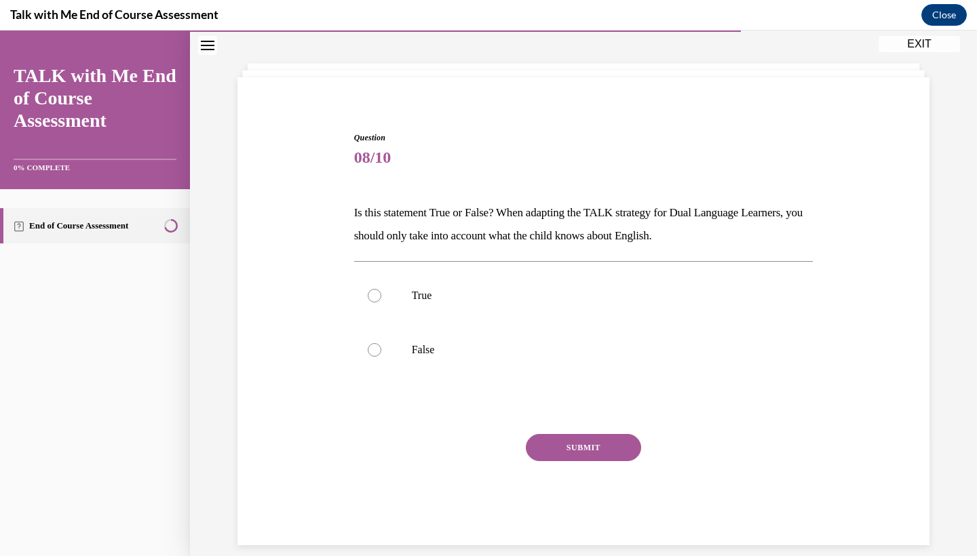
click at [410, 245] on p "Is this statement True or False? When adapting the TALK strategy for Dual Langu…" at bounding box center [583, 224] width 459 height 46
click at [418, 244] on p "Is this statement True or False? When adapting the TALK strategy for Dual Langu…" at bounding box center [583, 224] width 459 height 46
click at [371, 241] on p "Is this statement True or False? When adapting the TALK strategy for Dual Langu…" at bounding box center [583, 224] width 459 height 46
click at [374, 297] on div at bounding box center [375, 296] width 14 height 14
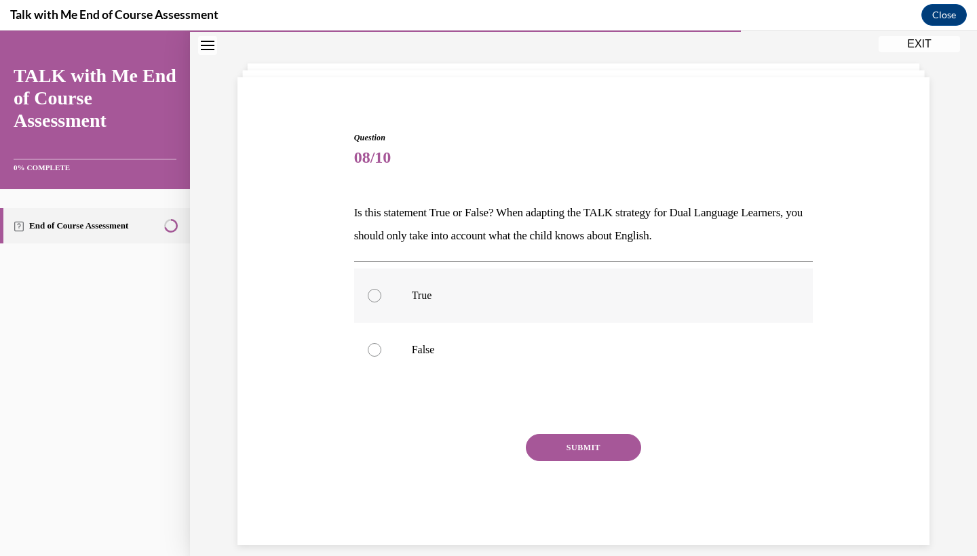
click at [374, 297] on input "True" at bounding box center [375, 296] width 14 height 14
radio input "true"
click at [389, 248] on div "Question 08/10 Is this statement True or False? When adapting the TALK strategy…" at bounding box center [583, 339] width 459 height 414
click at [370, 243] on p "Is this statement True or False? When adapting the TALK strategy for Dual Langu…" at bounding box center [583, 224] width 459 height 46
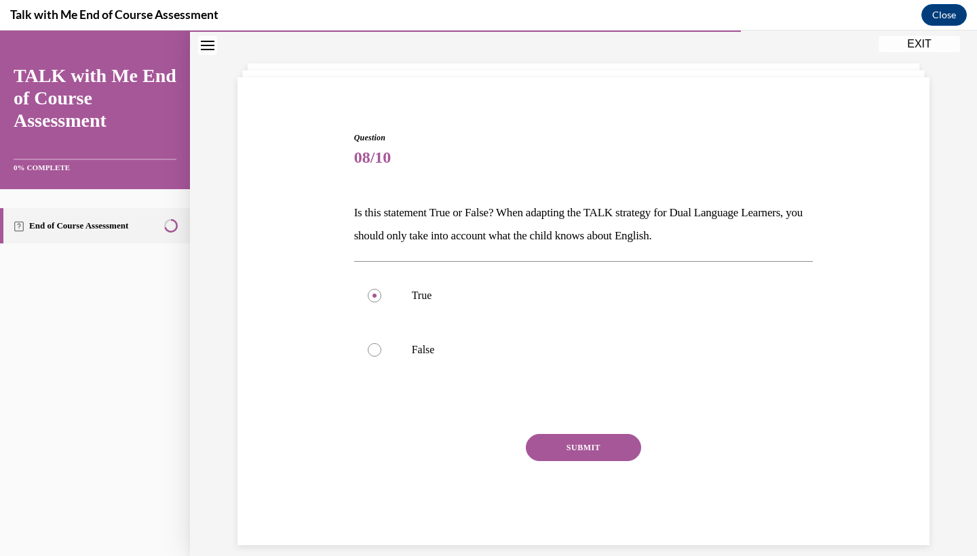
click at [383, 189] on div "Question 08/10 Is this statement True or False? When adapting the TALK strategy…" at bounding box center [583, 339] width 459 height 414
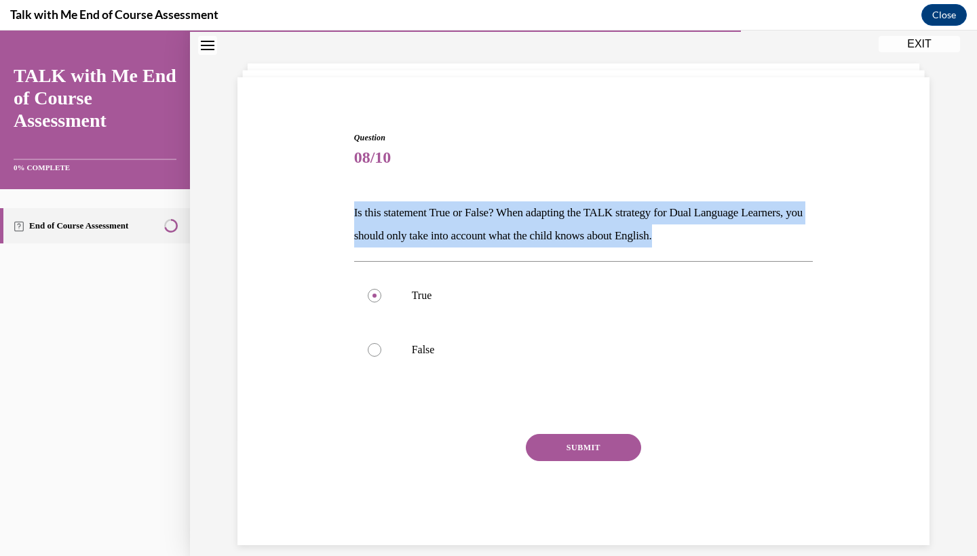
click at [383, 189] on div "Question 08/10 Is this statement True or False? When adapting the TALK strategy…" at bounding box center [583, 339] width 459 height 414
click at [372, 238] on p "Is this statement True or False? When adapting the TALK strategy for Dual Langu…" at bounding box center [583, 224] width 459 height 46
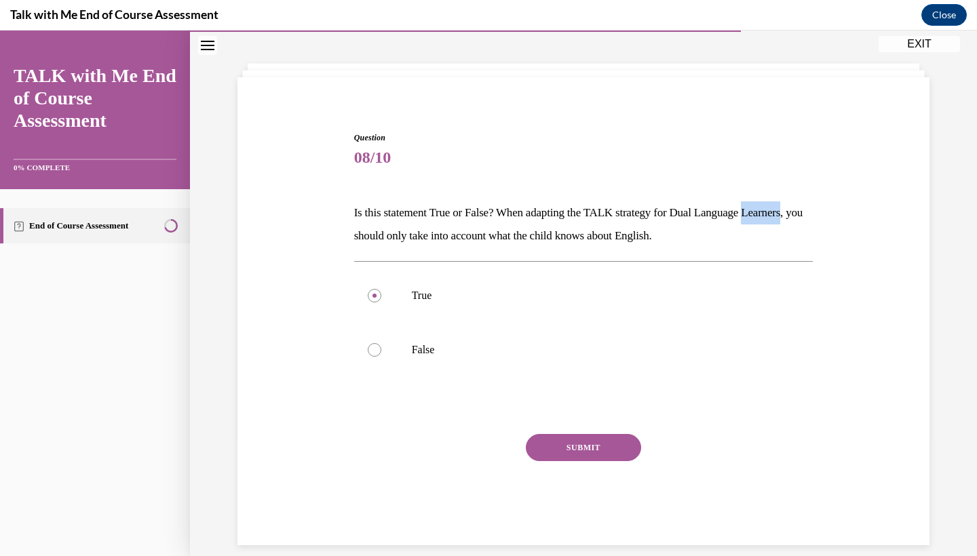
click at [372, 238] on p "Is this statement True or False? When adapting the TALK strategy for Dual Langu…" at bounding box center [583, 224] width 459 height 46
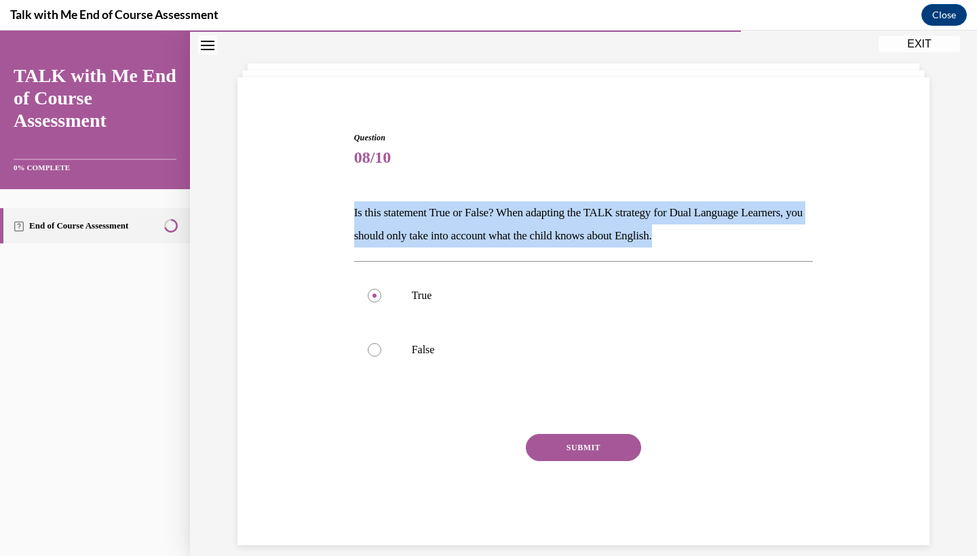
click at [372, 238] on p "Is this statement True or False? When adapting the TALK strategy for Dual Langu…" at bounding box center [583, 224] width 459 height 46
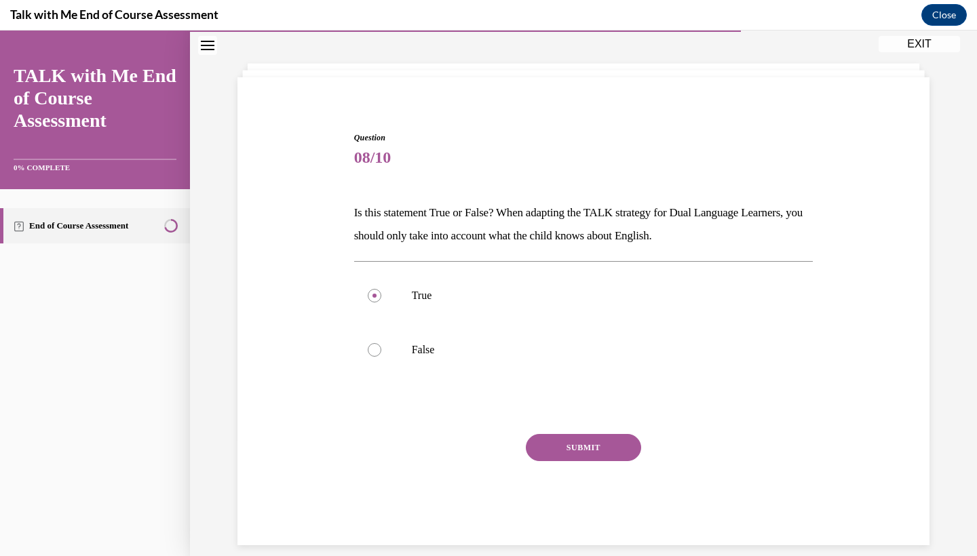
click at [378, 260] on div "Question 08/10 Is this statement True or False? When adapting the TALK strategy…" at bounding box center [583, 339] width 459 height 414
click at [383, 351] on label "False" at bounding box center [583, 350] width 459 height 54
click at [381, 351] on input "False" at bounding box center [375, 350] width 14 height 14
radio input "true"
click at [545, 446] on button "SUBMIT" at bounding box center [583, 447] width 115 height 27
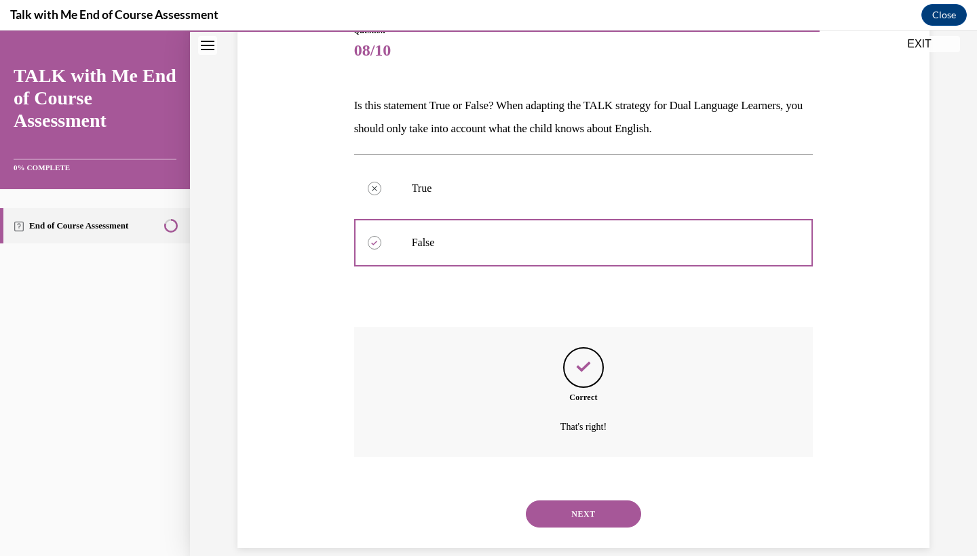
scroll to position [166, 0]
click at [598, 499] on button "NEXT" at bounding box center [583, 512] width 115 height 27
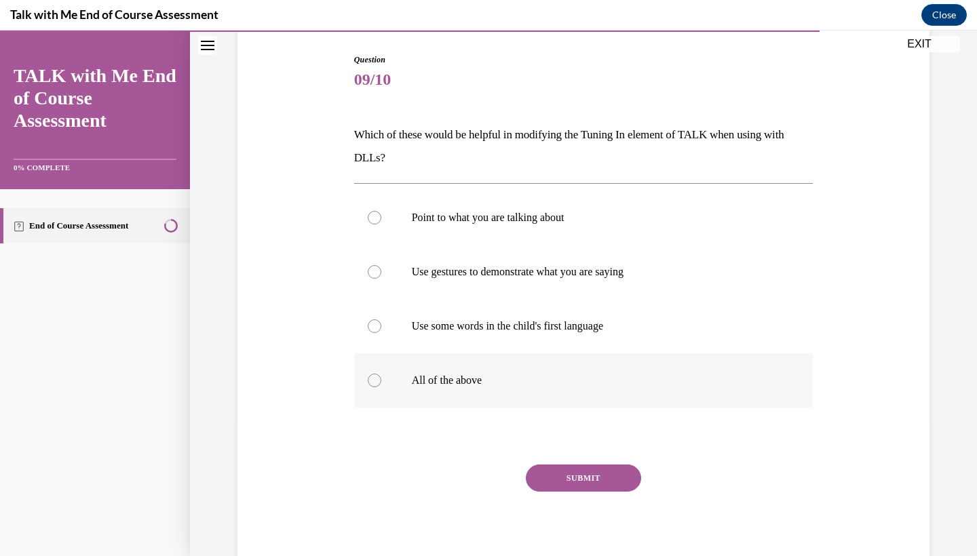
click at [466, 364] on label "All of the above" at bounding box center [583, 380] width 459 height 54
click at [381, 374] on input "All of the above" at bounding box center [375, 381] width 14 height 14
radio input "true"
click at [554, 458] on div "Question 09/10 Which of these would be helpful in modifying the Tuning In eleme…" at bounding box center [583, 315] width 459 height 522
click at [590, 467] on button "SUBMIT" at bounding box center [583, 478] width 115 height 27
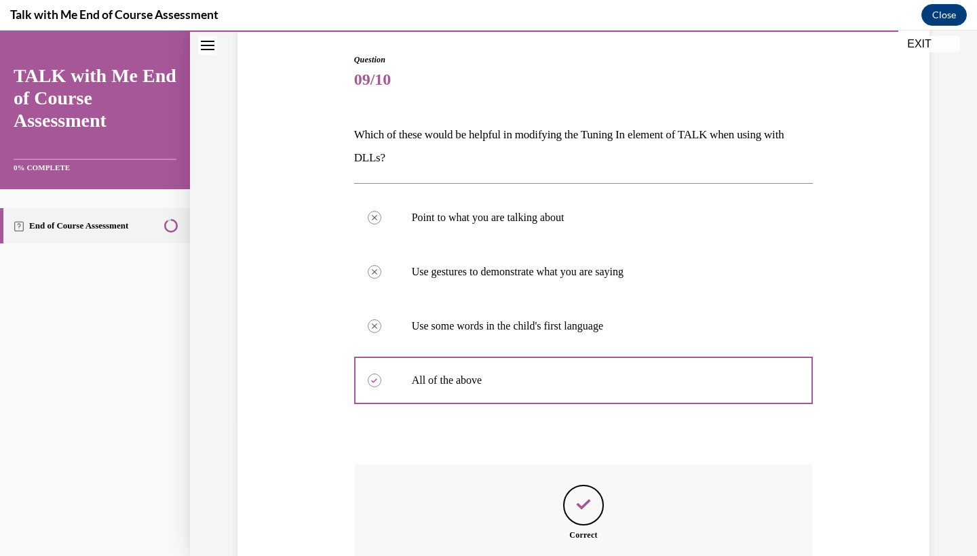
scroll to position [16, 0]
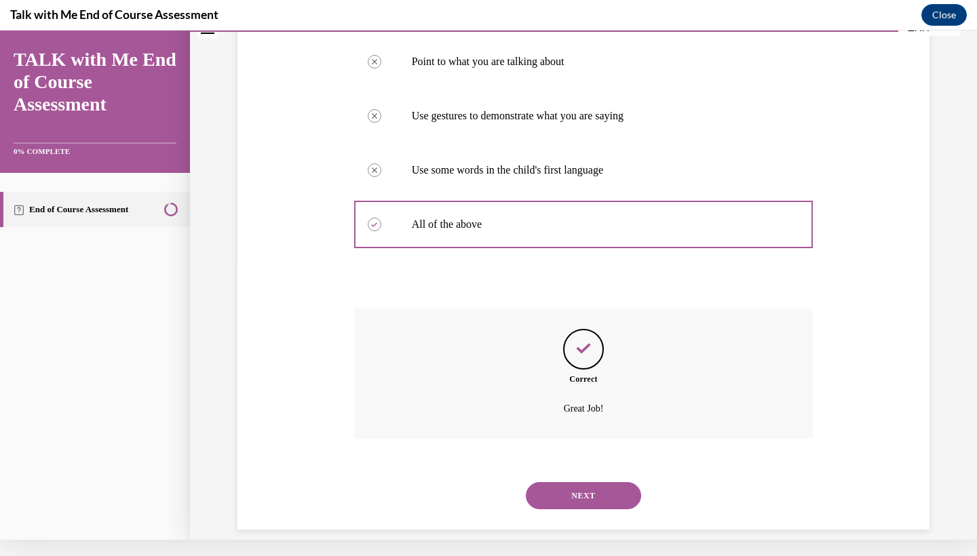
click at [593, 482] on button "NEXT" at bounding box center [583, 495] width 115 height 27
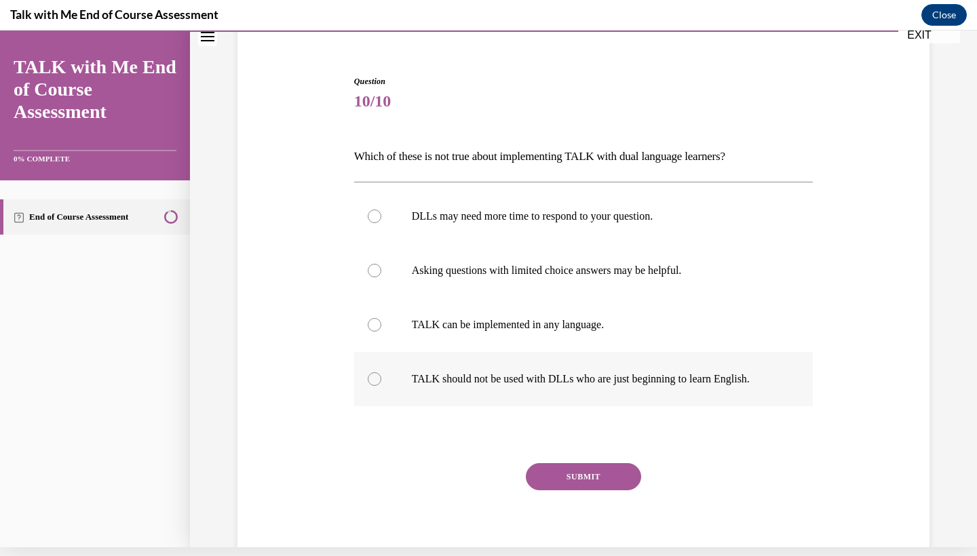
scroll to position [107, 0]
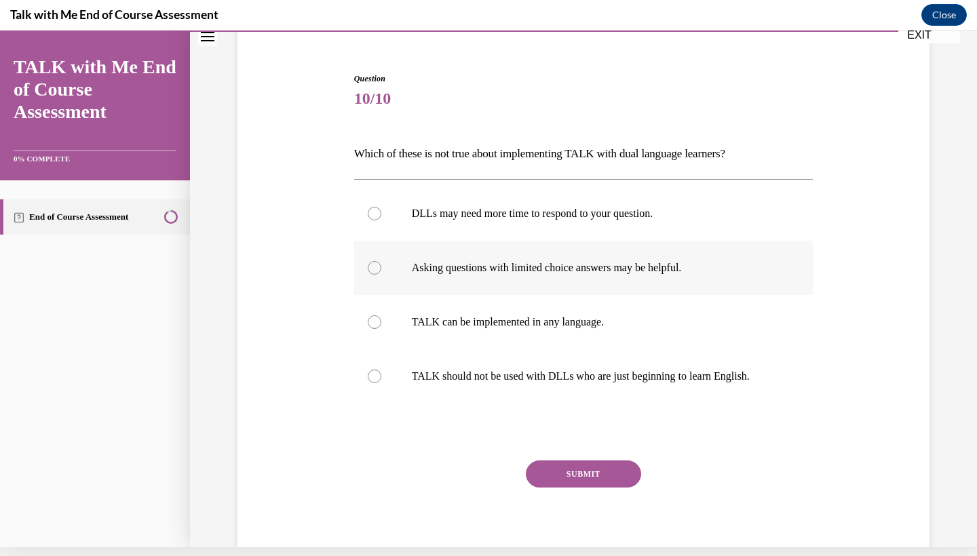
click at [486, 276] on label "Asking questions with limited choice answers may be helpful." at bounding box center [583, 268] width 459 height 54
click at [381, 275] on input "Asking questions with limited choice answers may be helpful." at bounding box center [375, 268] width 14 height 14
radio input "true"
click at [436, 376] on p "TALK should not be used with DLLs who are just beginning to learn English." at bounding box center [596, 377] width 368 height 14
click at [381, 376] on input "TALK should not be used with DLLs who are just beginning to learn English." at bounding box center [375, 377] width 14 height 14
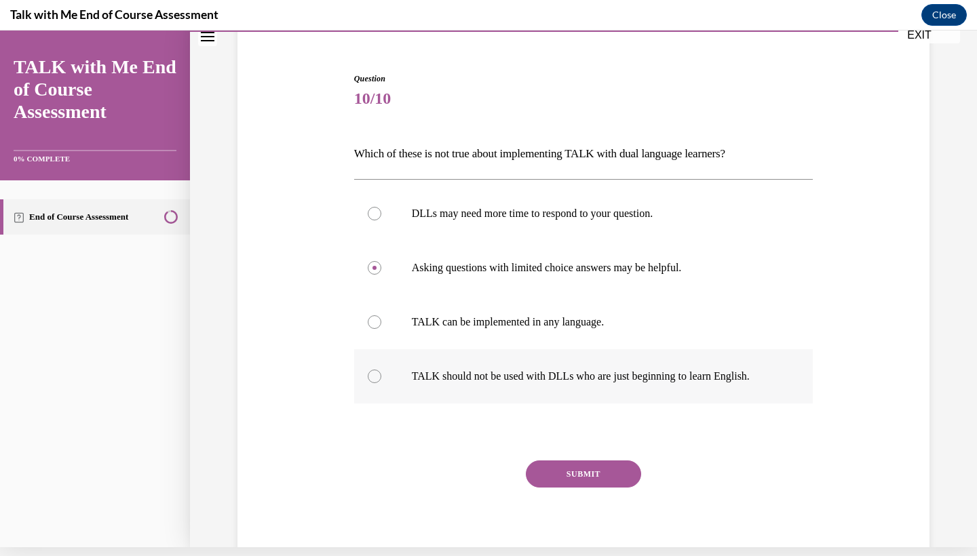
radio input "true"
click at [554, 473] on button "SUBMIT" at bounding box center [583, 474] width 115 height 27
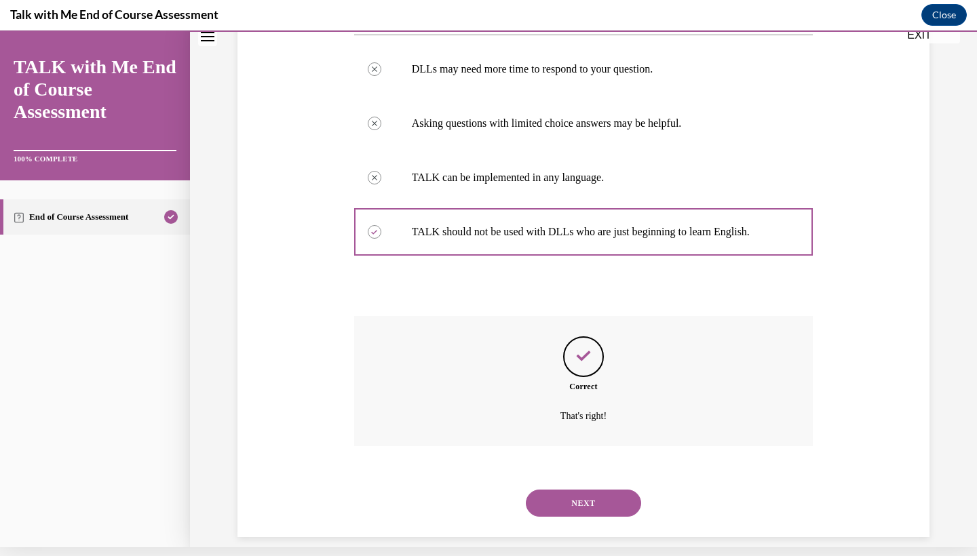
click at [564, 490] on button "NEXT" at bounding box center [583, 503] width 115 height 27
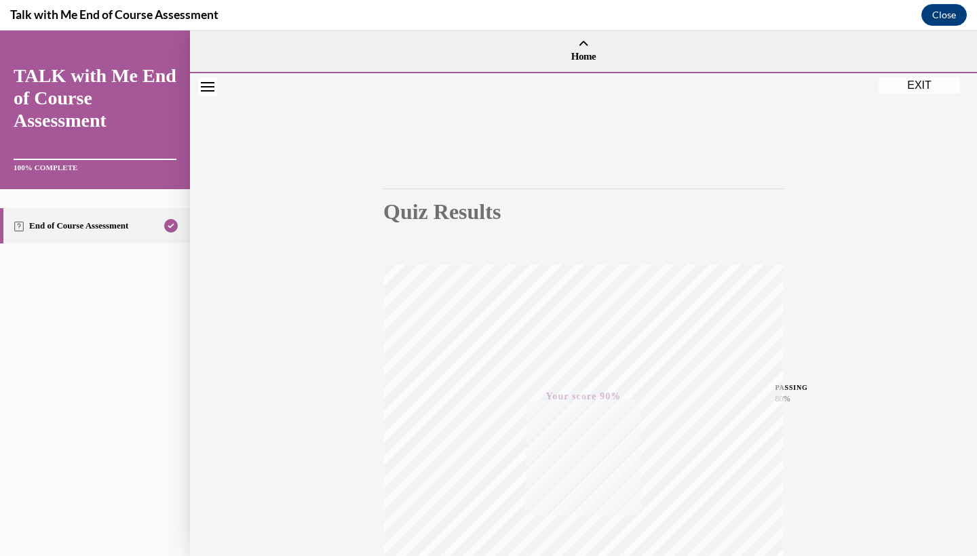
scroll to position [0, 0]
click at [906, 100] on div "Quiz Results PASSING 80% Your score 90% Passed PASSING 80% Your score Your scor…" at bounding box center [583, 399] width 787 height 653
click at [906, 97] on div "Quiz Results PASSING 80% Your score 90% Passed PASSING 80% Your score Your scor…" at bounding box center [583, 399] width 787 height 653
click at [908, 88] on button "EXIT" at bounding box center [918, 85] width 81 height 16
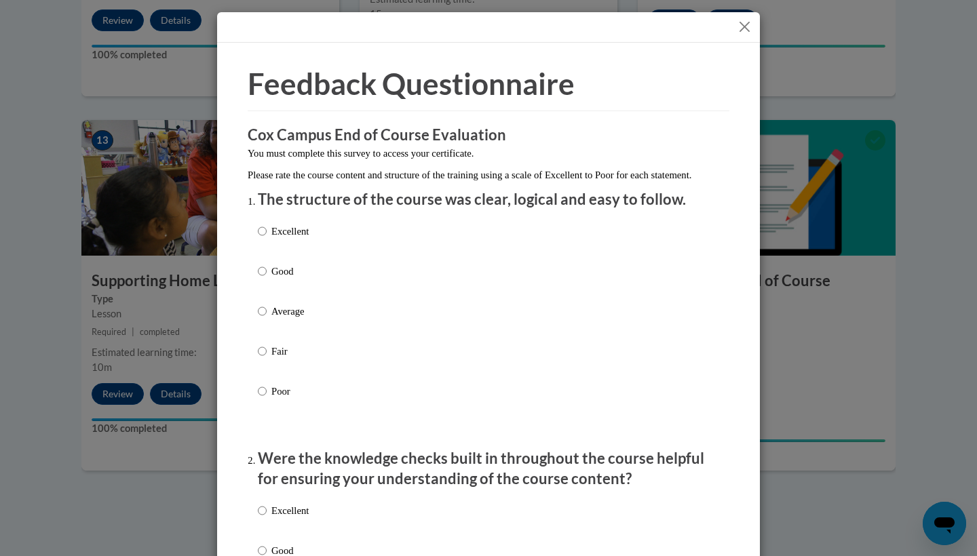
click at [746, 30] on button "Close" at bounding box center [744, 26] width 17 height 17
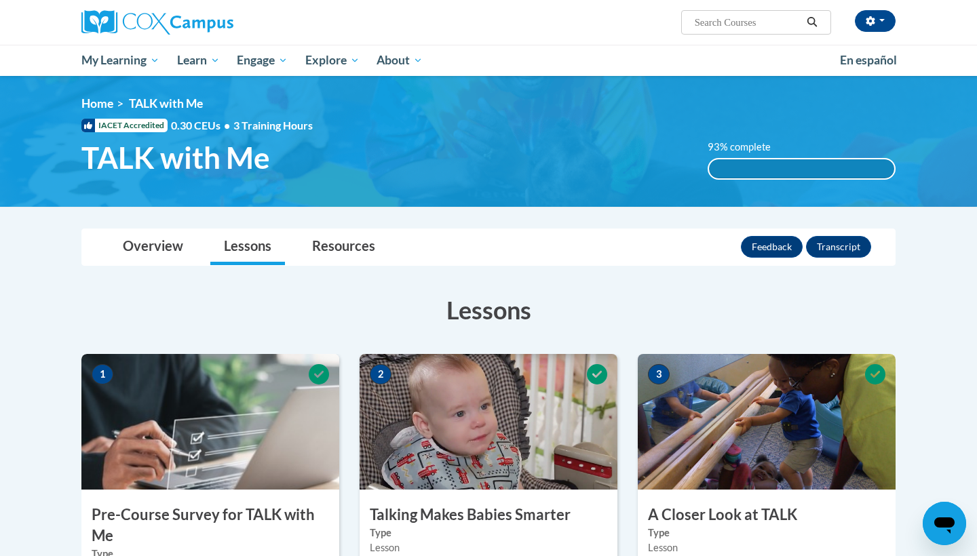
click at [259, 243] on link "Lessons" at bounding box center [247, 247] width 75 height 36
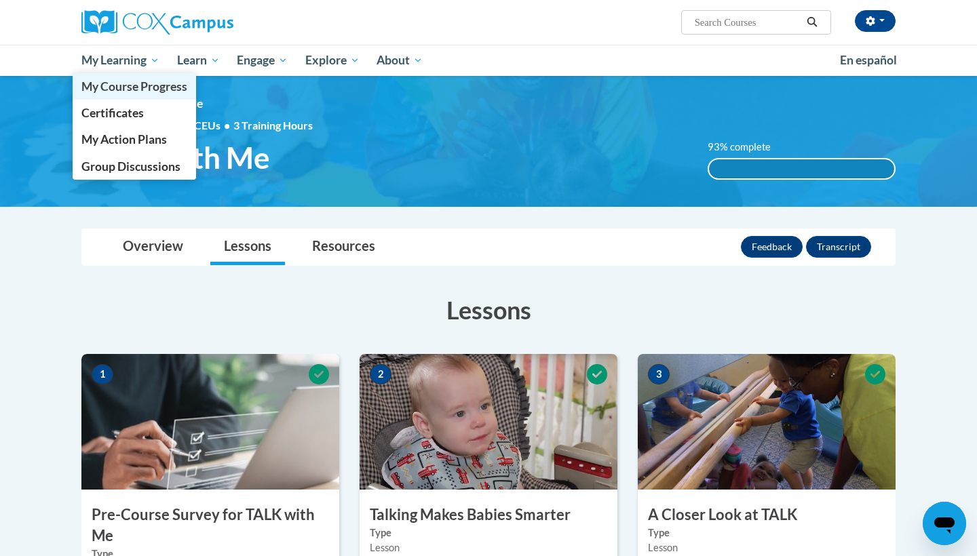
click at [153, 83] on span "My Course Progress" at bounding box center [134, 86] width 106 height 14
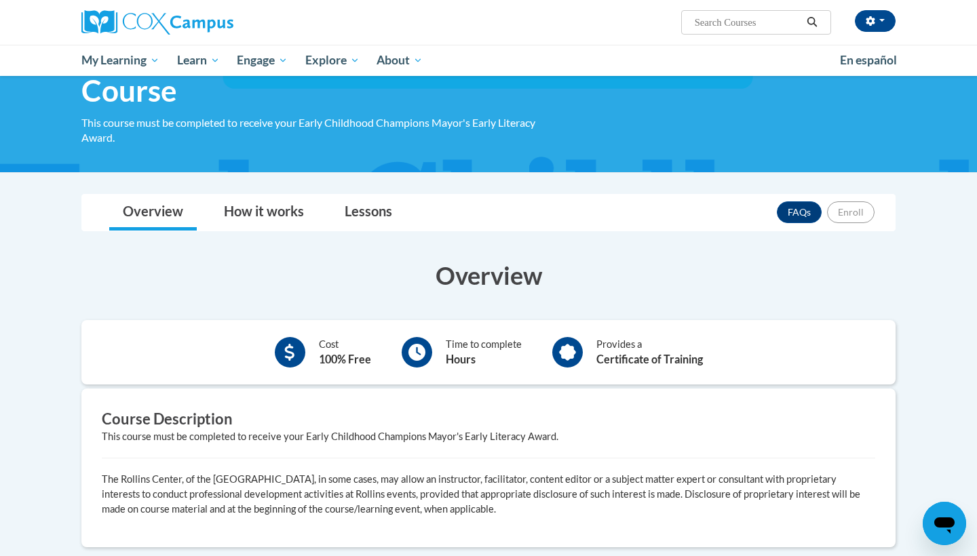
scroll to position [14, 0]
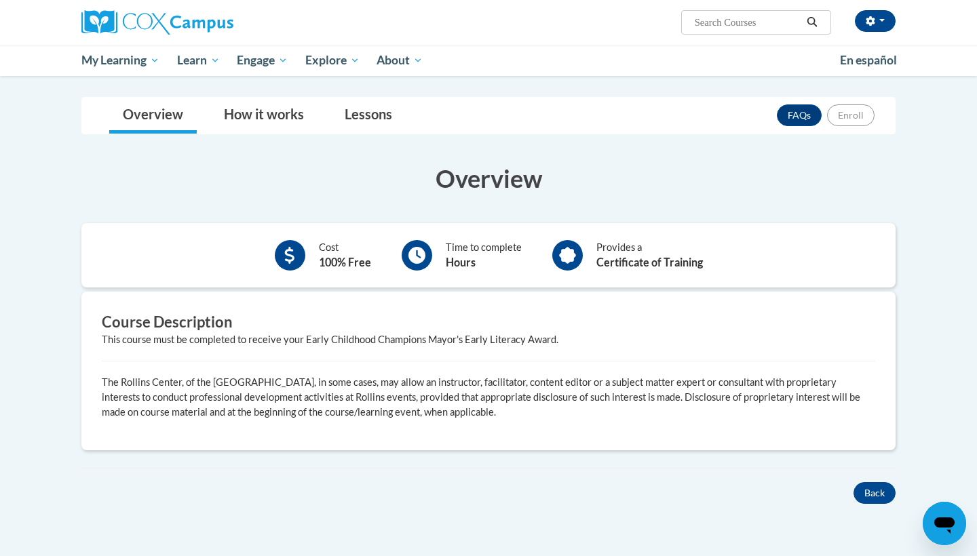
scroll to position [253, 0]
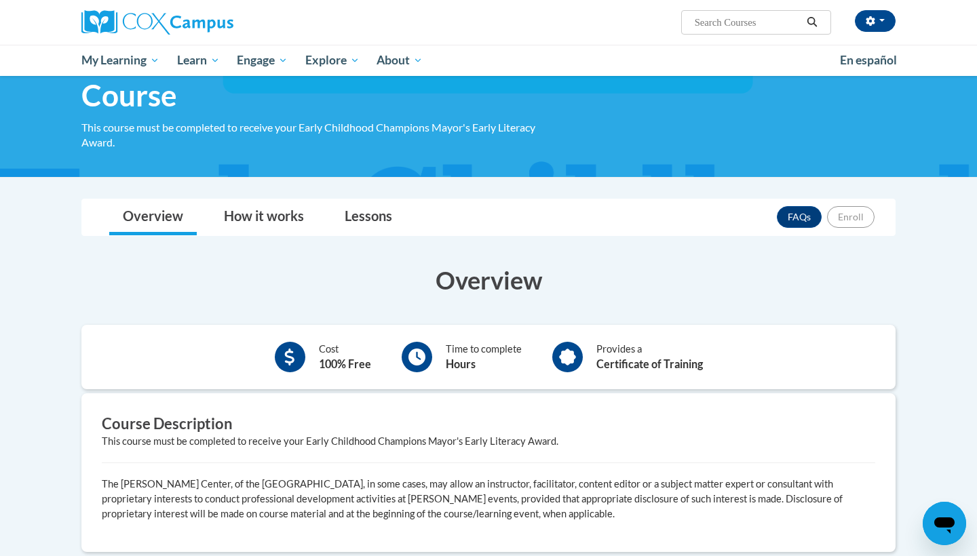
scroll to position [148, 0]
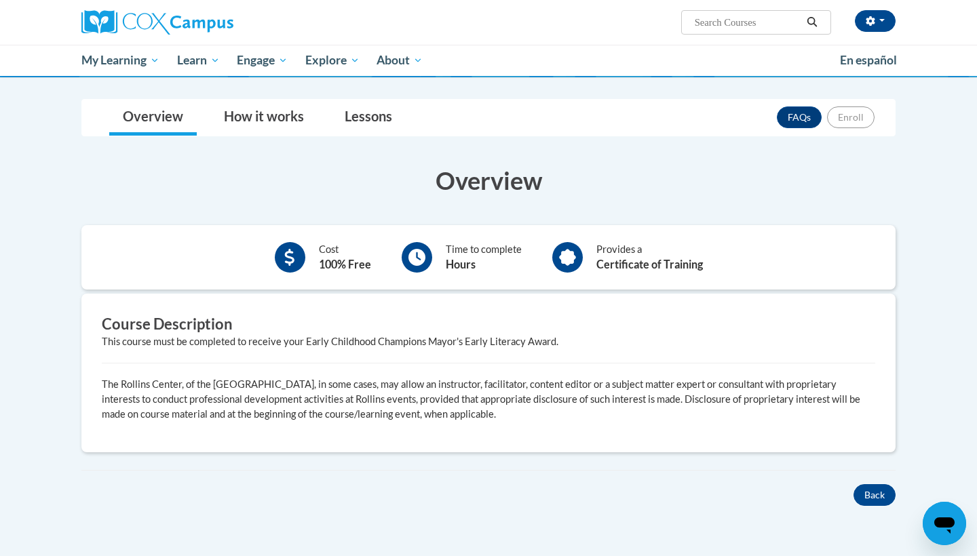
scroll to position [271, 0]
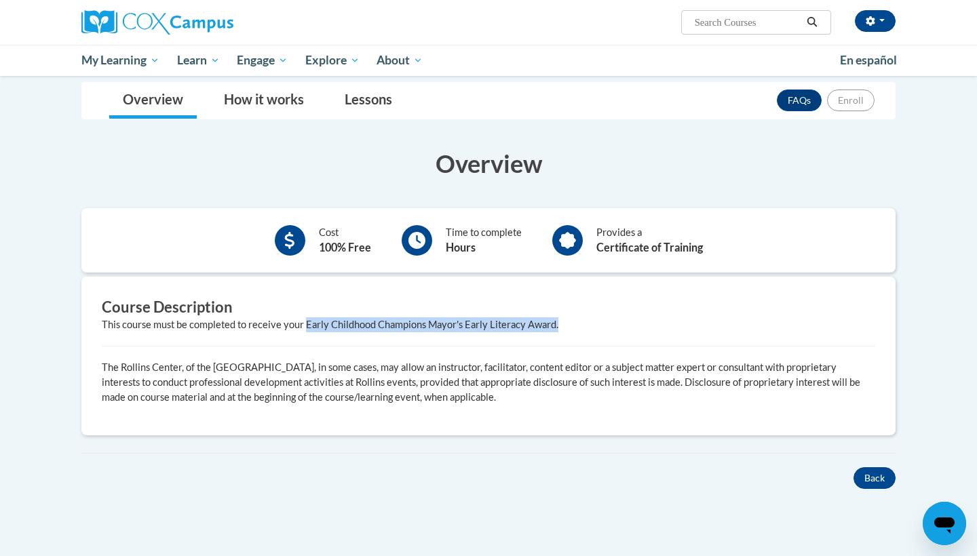
drag, startPoint x: 306, startPoint y: 320, endPoint x: 558, endPoint y: 326, distance: 252.4
click at [558, 326] on div "This course must be completed to receive your Early Childhood Champions Mayor's…" at bounding box center [488, 324] width 773 height 15
copy div "Early Childhood Champions Mayor's Early Literacy Award."
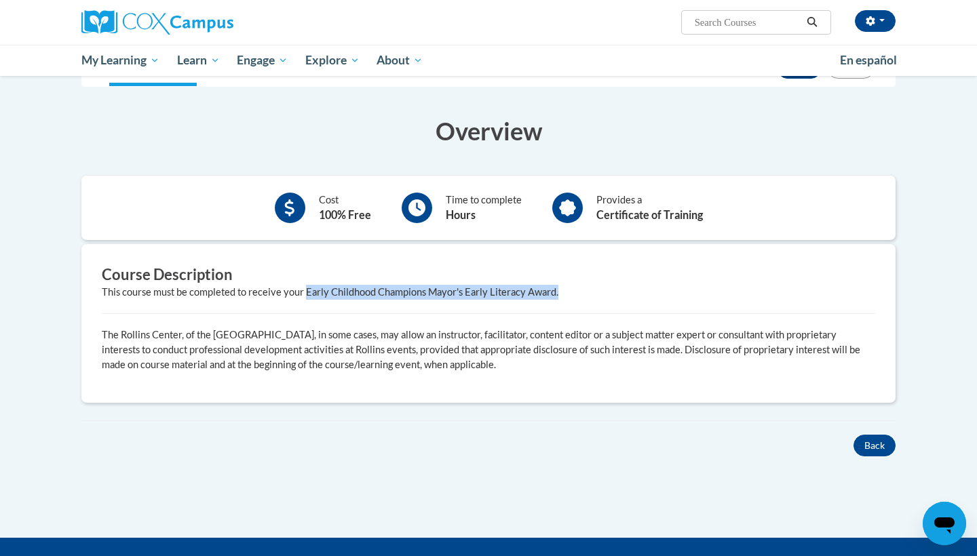
scroll to position [277, 0]
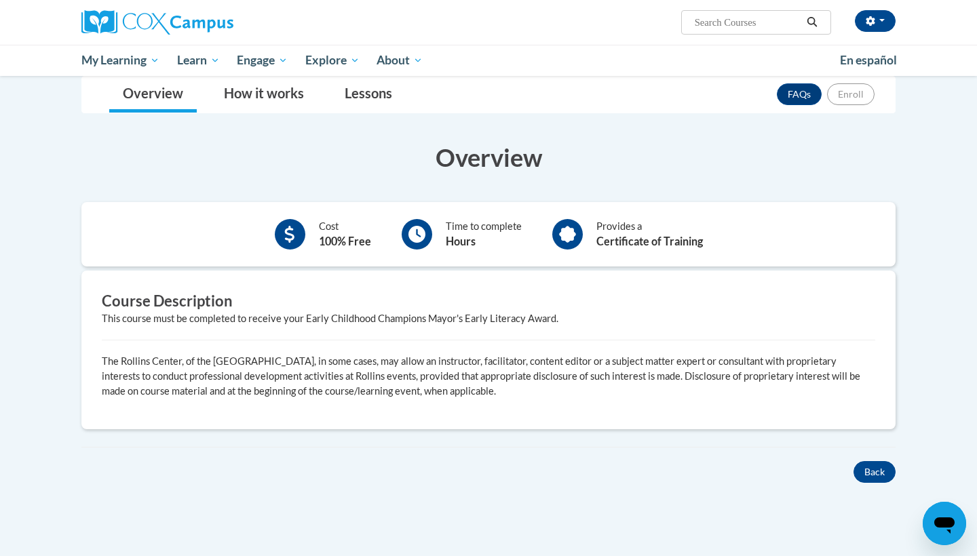
click at [396, 307] on h3 "Course Description" at bounding box center [488, 301] width 773 height 21
click at [228, 476] on div "Back" at bounding box center [488, 472] width 834 height 22
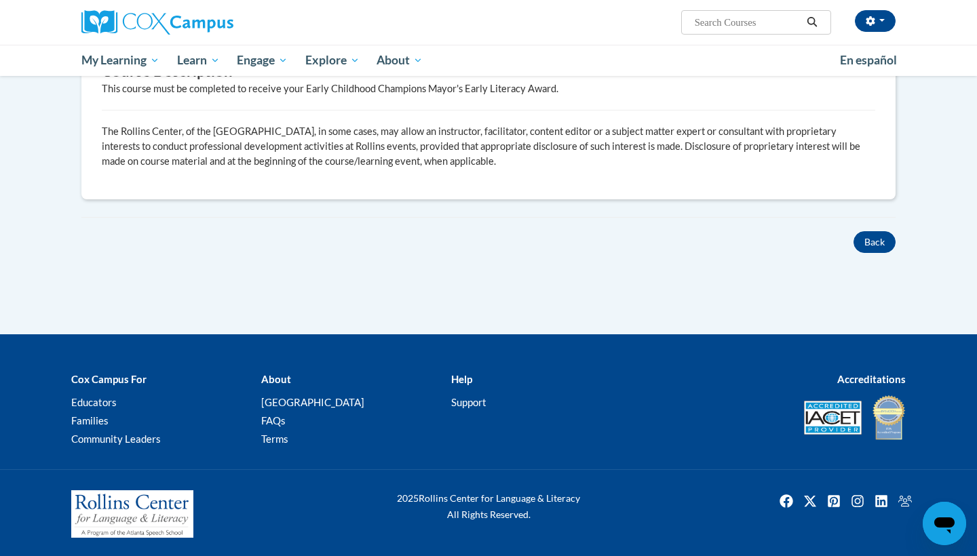
scroll to position [507, 0]
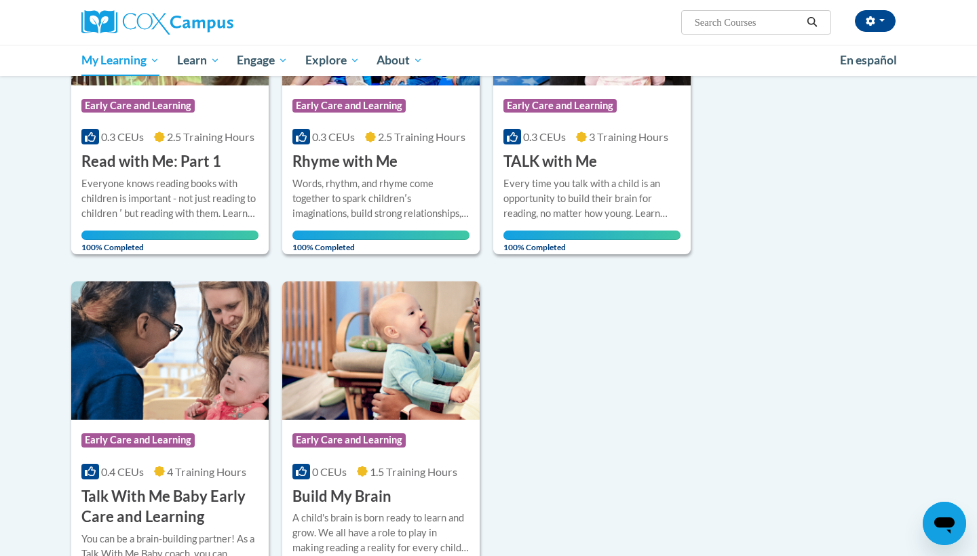
scroll to position [686, 0]
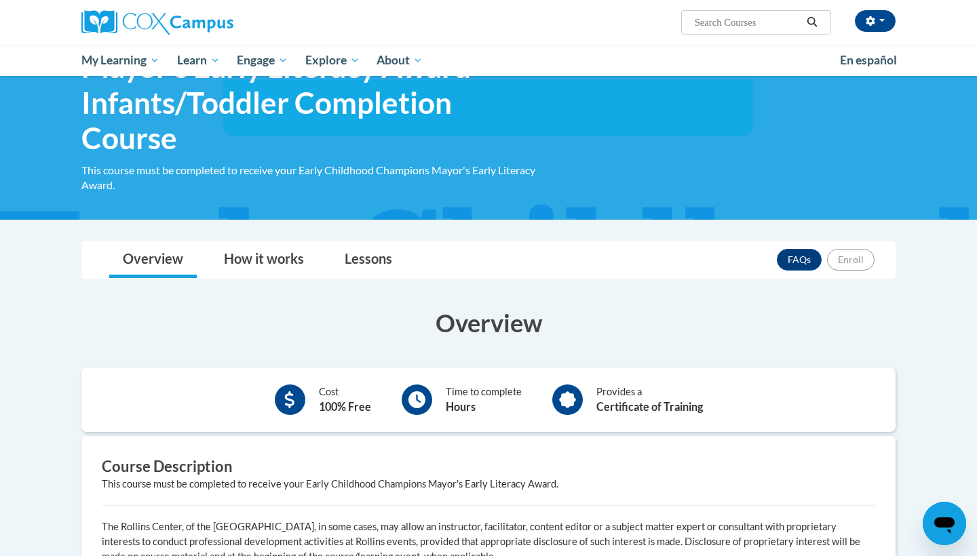
scroll to position [77, 0]
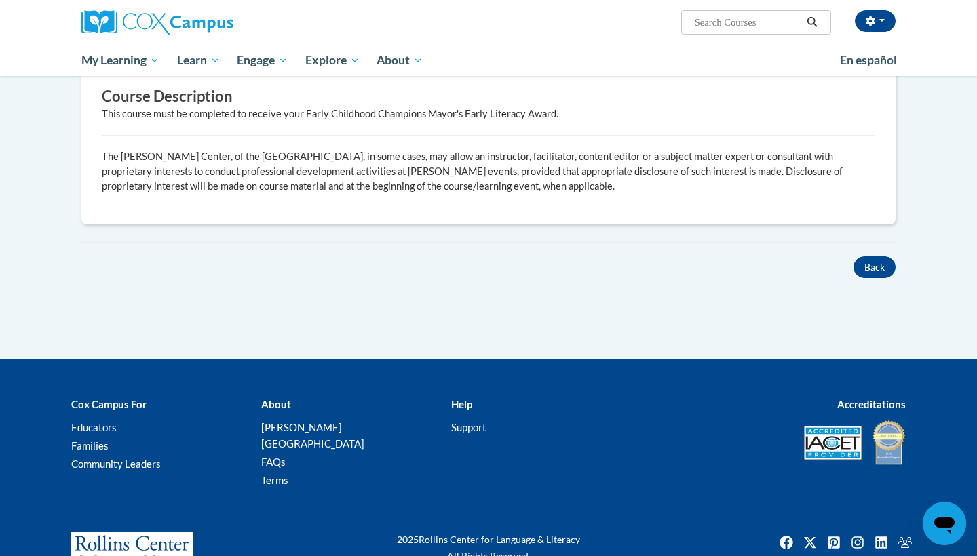
scroll to position [268, 0]
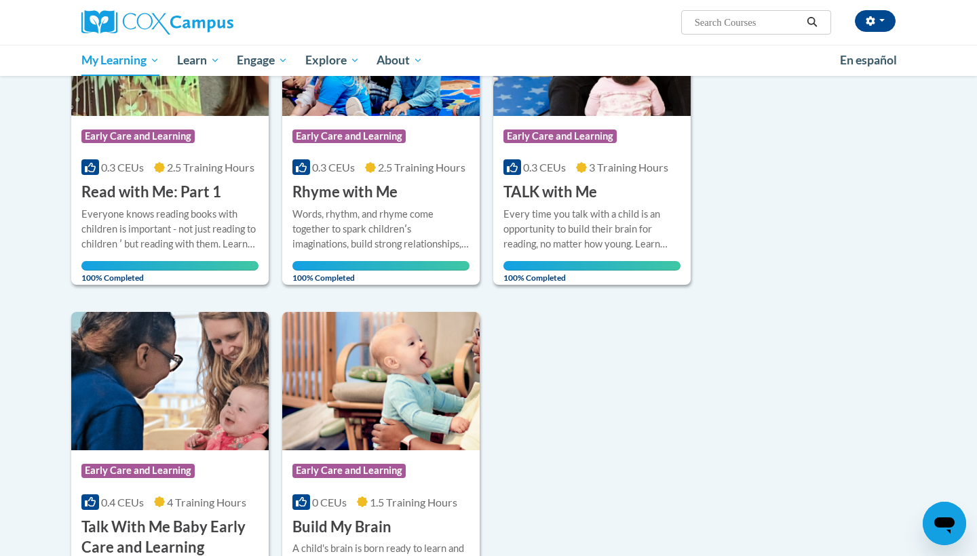
scroll to position [741, 0]
